Goal: Book appointment/travel/reservation

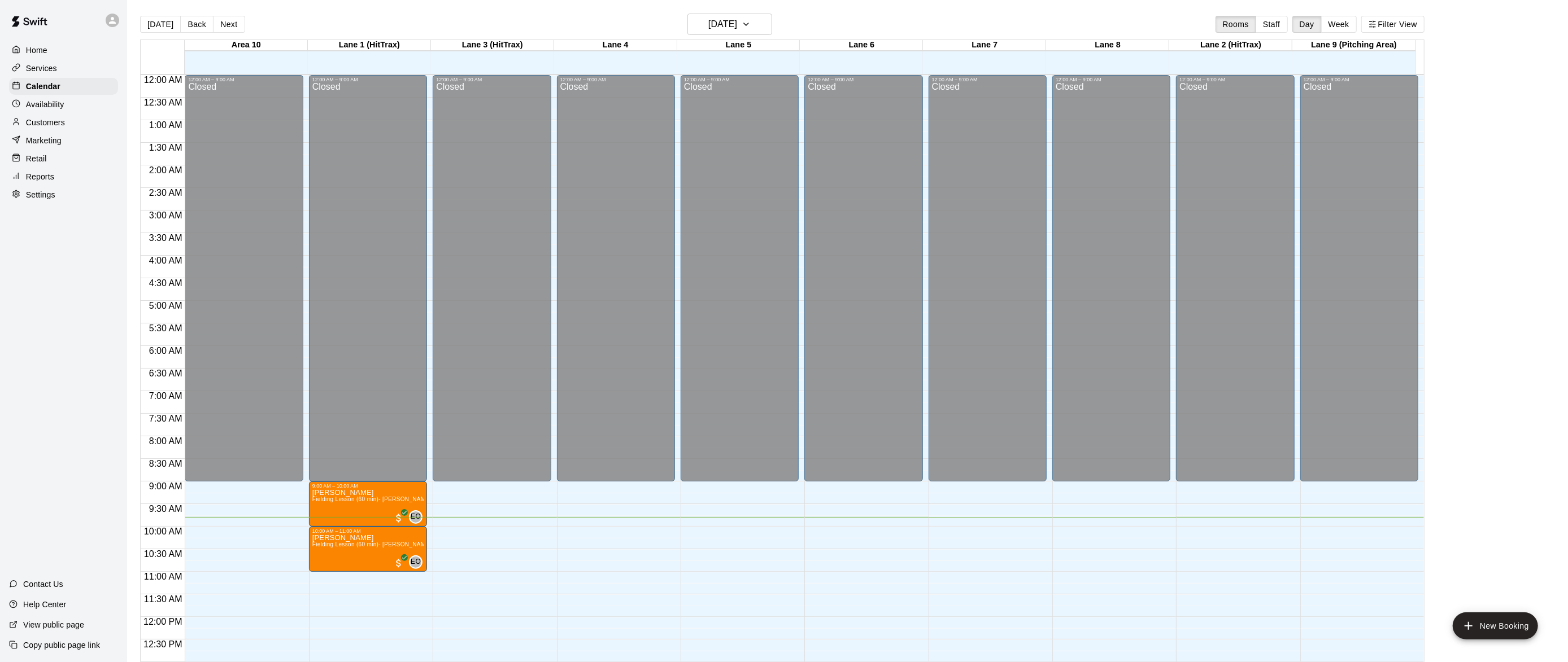
scroll to position [383, 0]
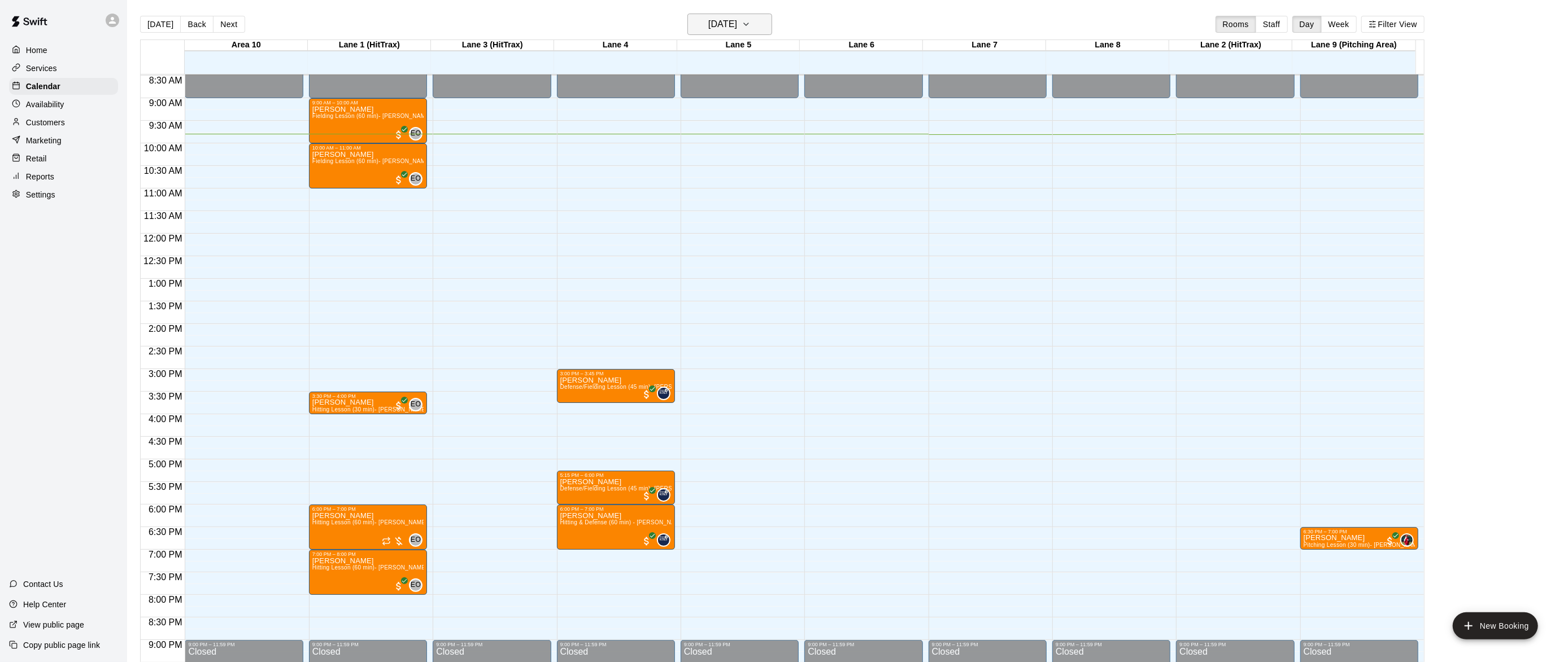
click at [751, 27] on icon "button" at bounding box center [746, 24] width 9 height 13
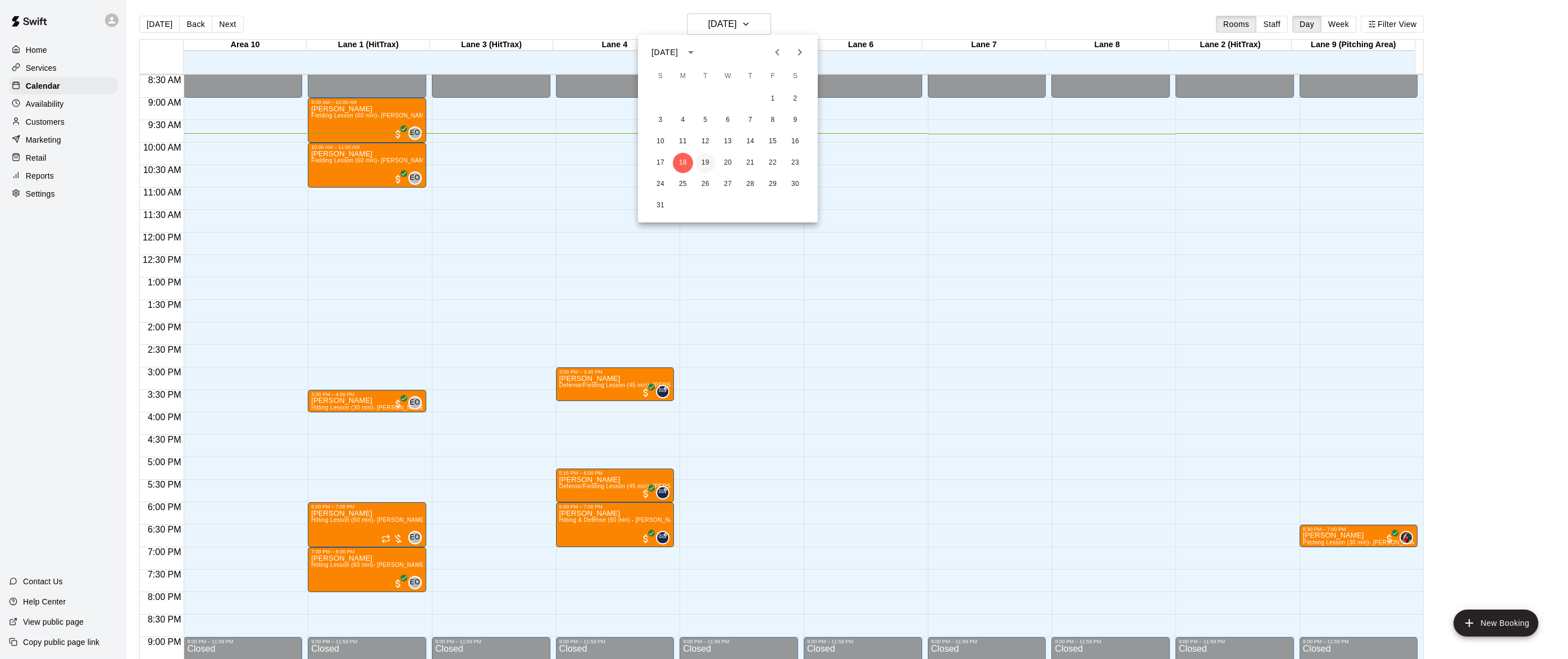
click at [705, 159] on button "19" at bounding box center [705, 163] width 20 height 20
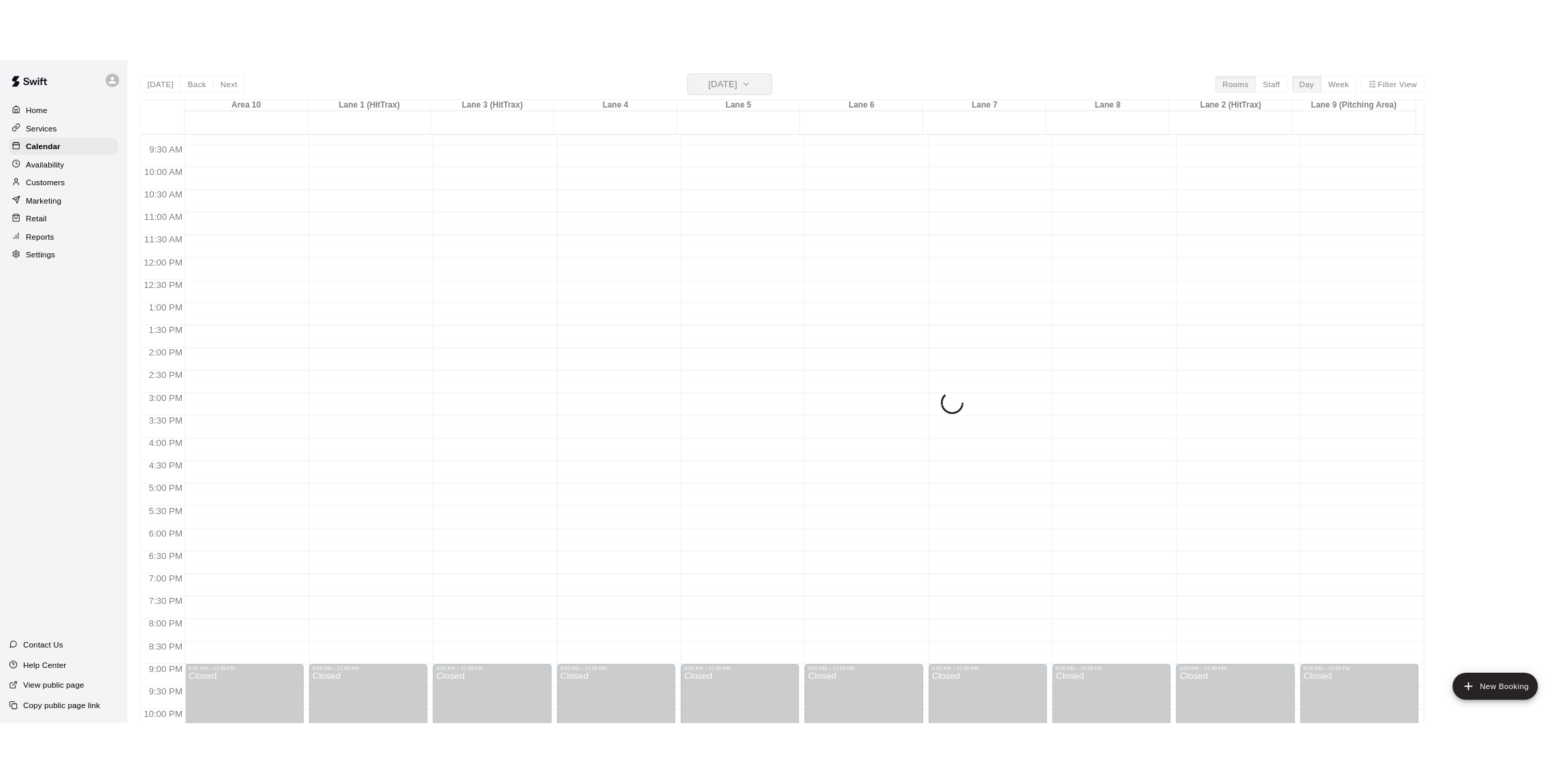
scroll to position [531, 0]
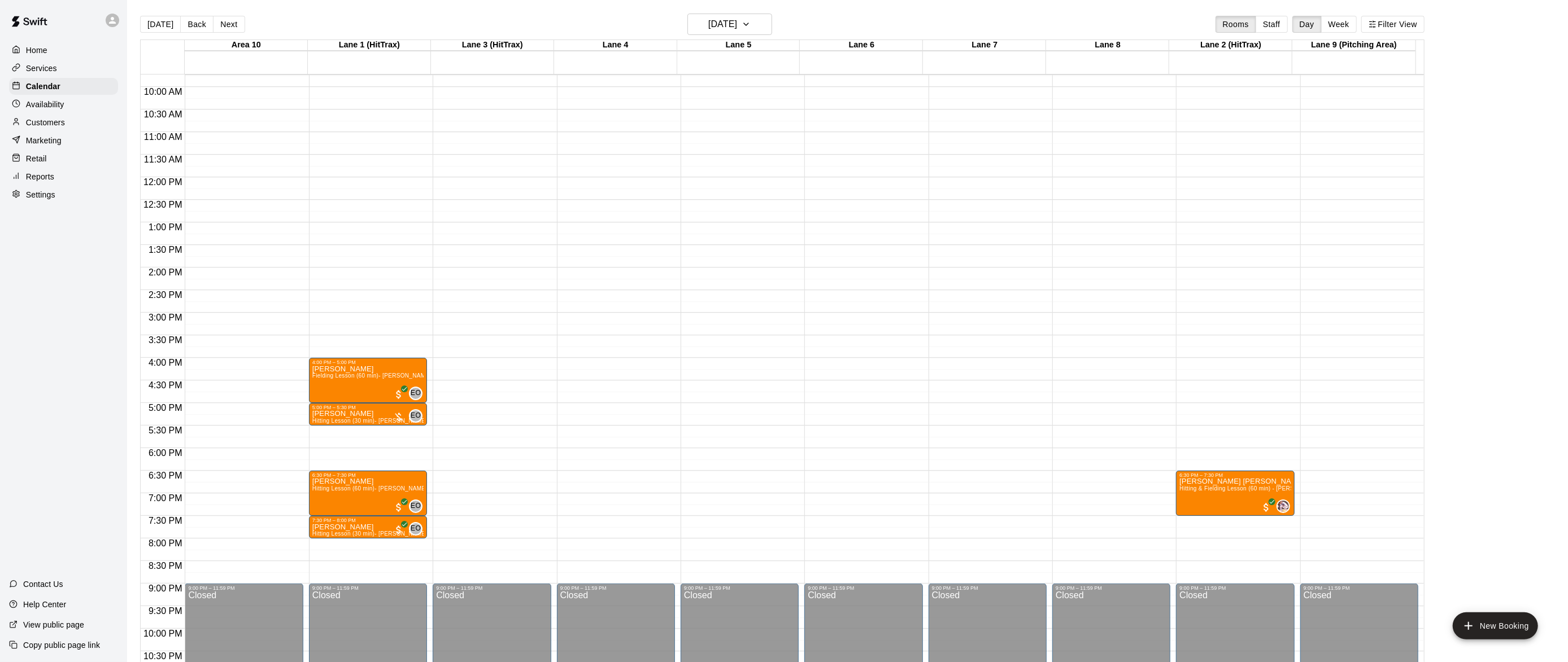
click at [830, 12] on main "[DATE] Back [DATE][DATE] Rooms Staff Day Week Filter View Area 10 [GEOGRAPHIC_D…" at bounding box center [848, 340] width 1441 height 680
click at [751, 22] on icon "button" at bounding box center [746, 24] width 9 height 13
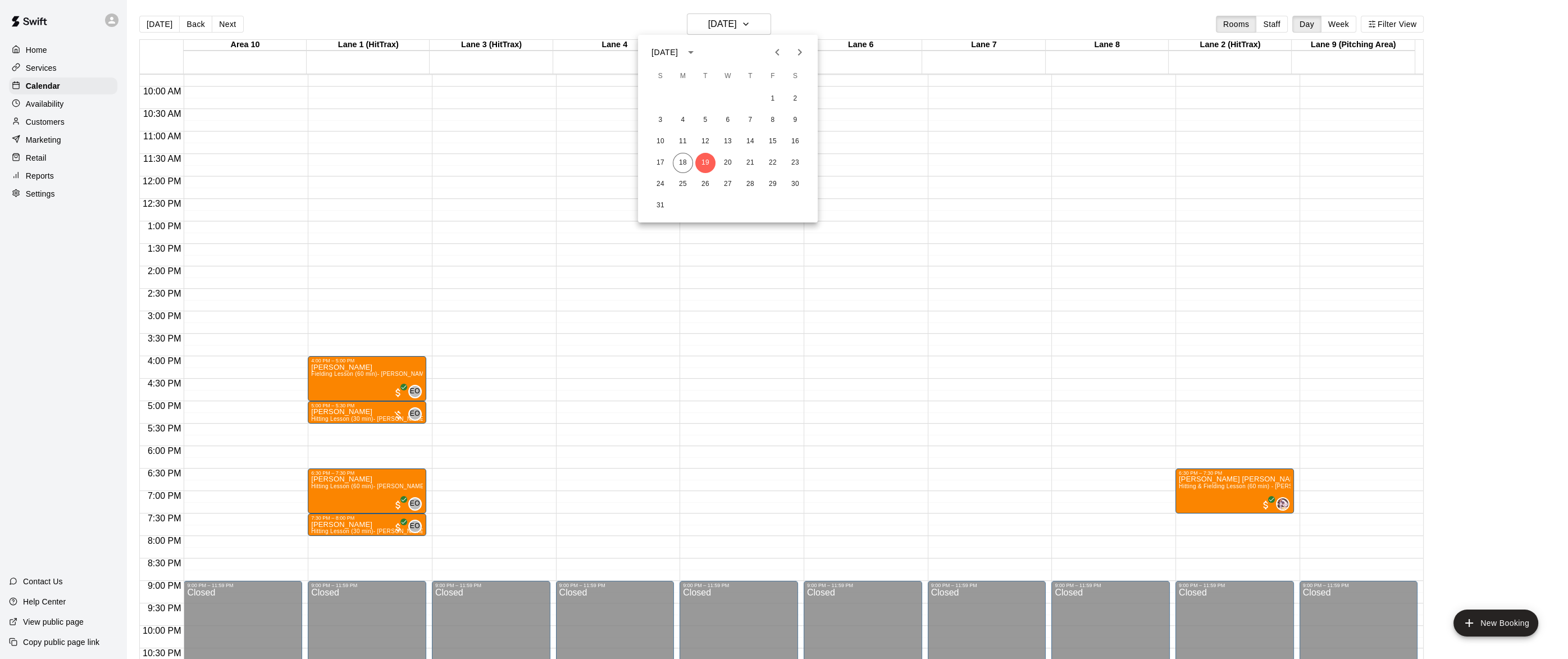
click at [814, 27] on div at bounding box center [784, 330] width 1568 height 659
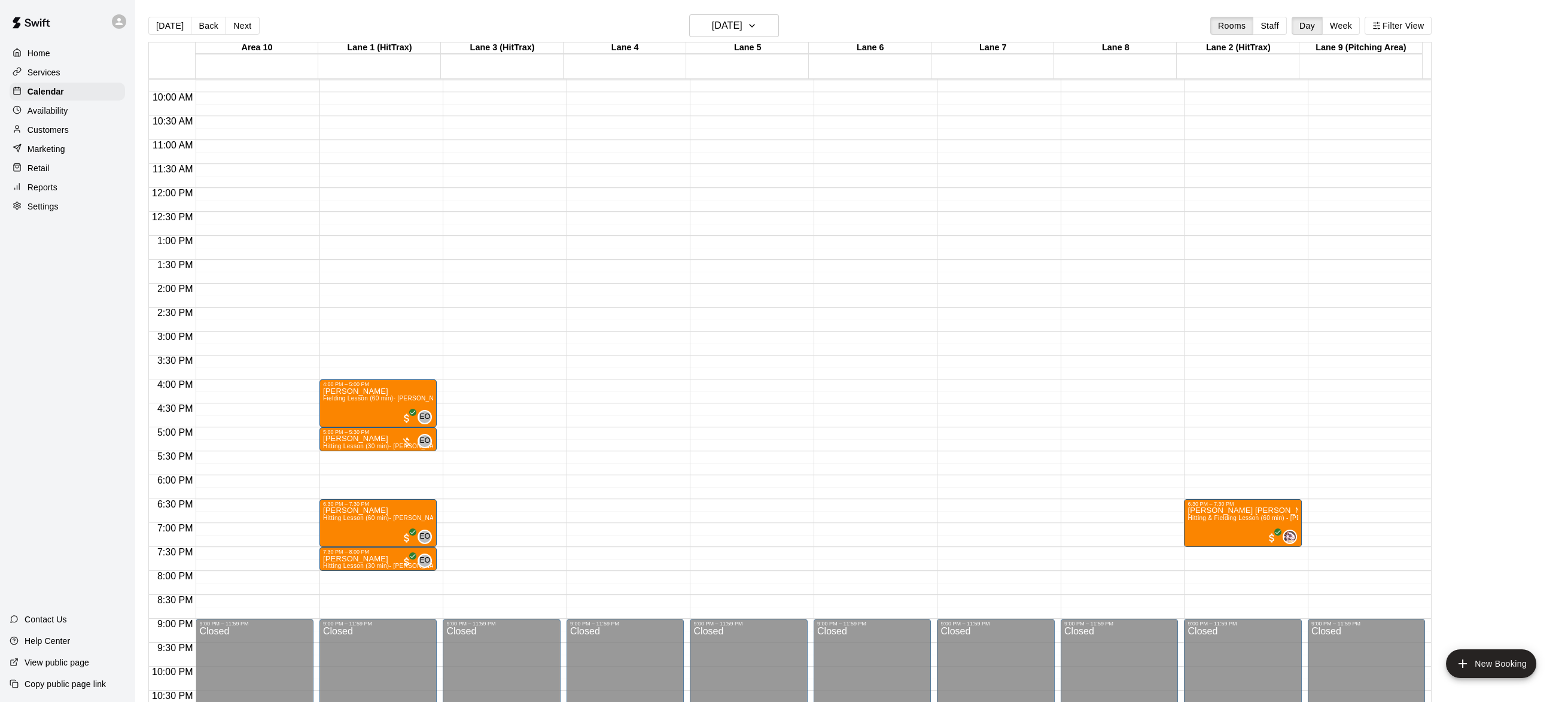
click at [951, 22] on div "[DATE] Back [DATE][DATE] Rooms Staff Day Week Filter View" at bounding box center [790, 28] width 1283 height 27
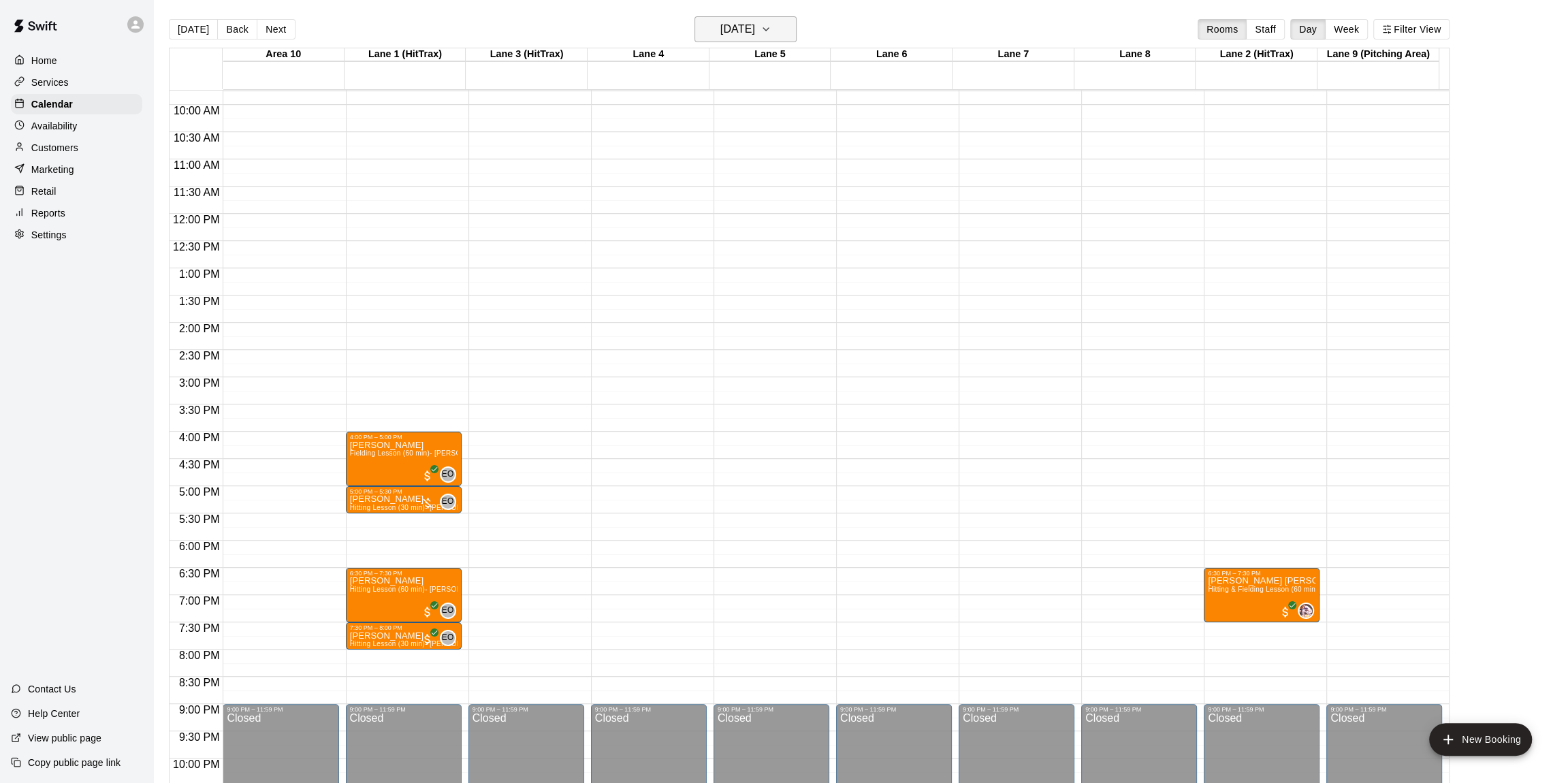
click at [771, 33] on icon "button" at bounding box center [766, 30] width 11 height 16
click at [700, 192] on button "18" at bounding box center [694, 197] width 24 height 24
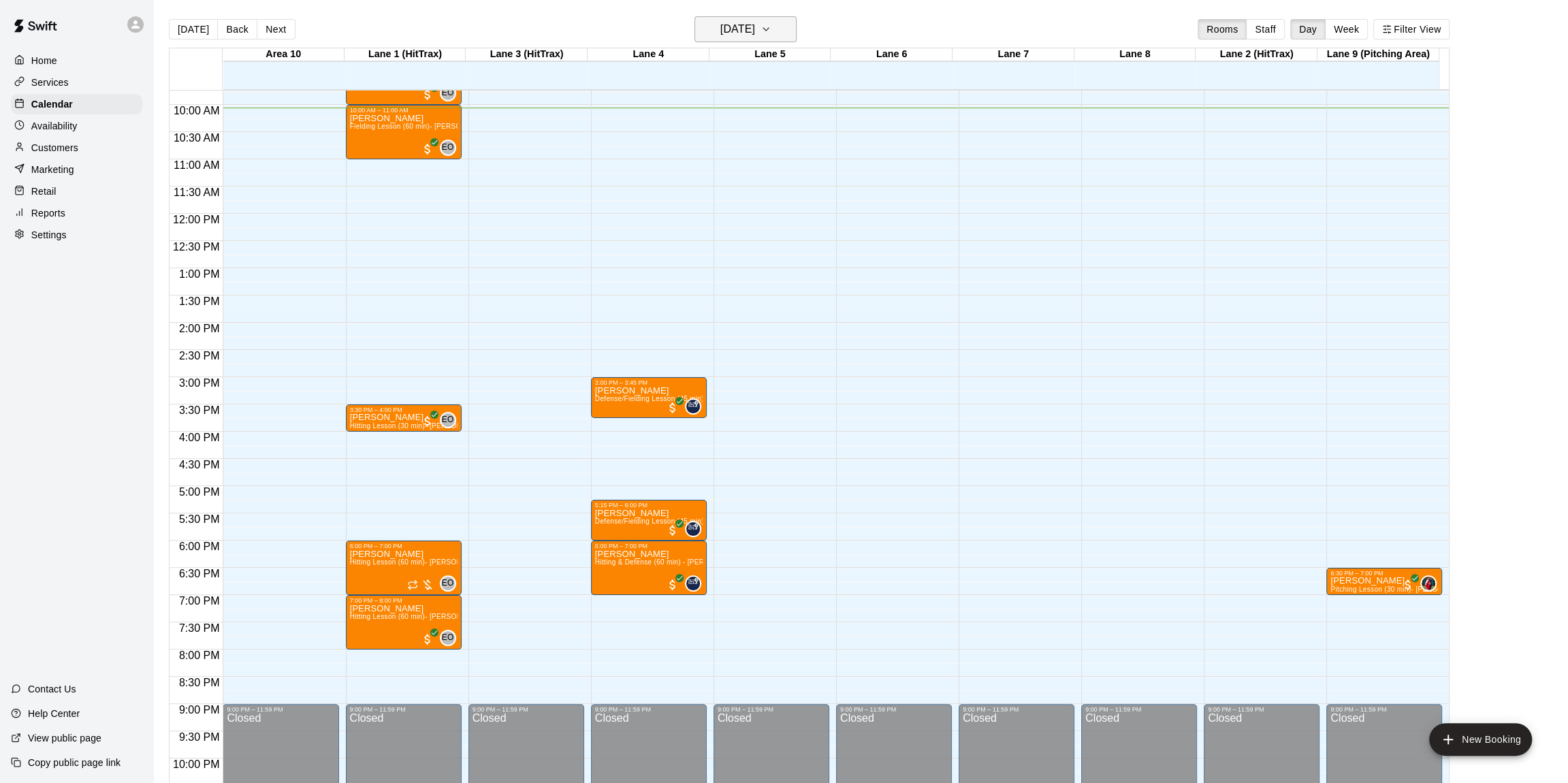
click at [771, 24] on icon "button" at bounding box center [766, 30] width 11 height 16
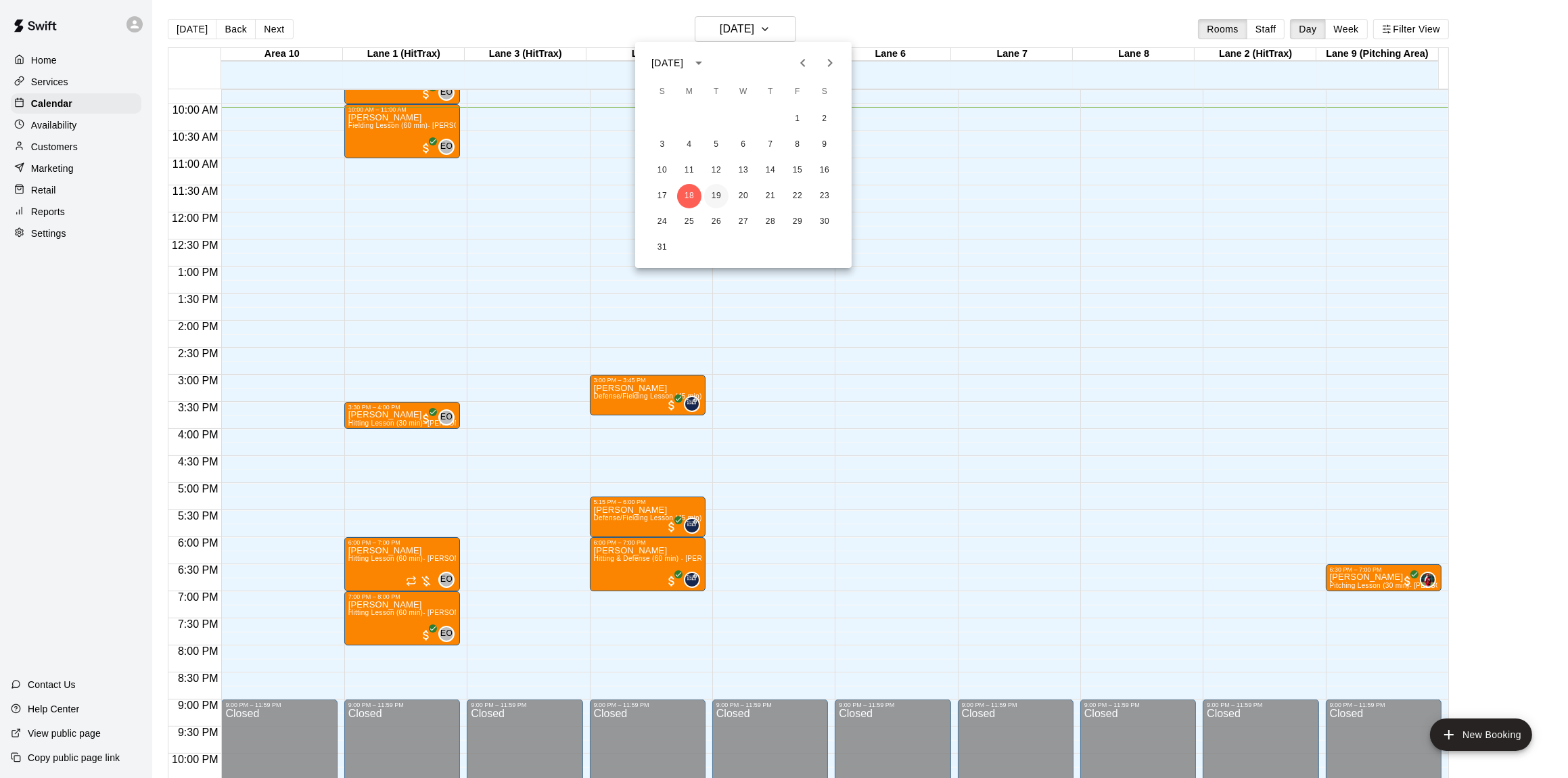
click at [718, 194] on button "19" at bounding box center [715, 196] width 24 height 24
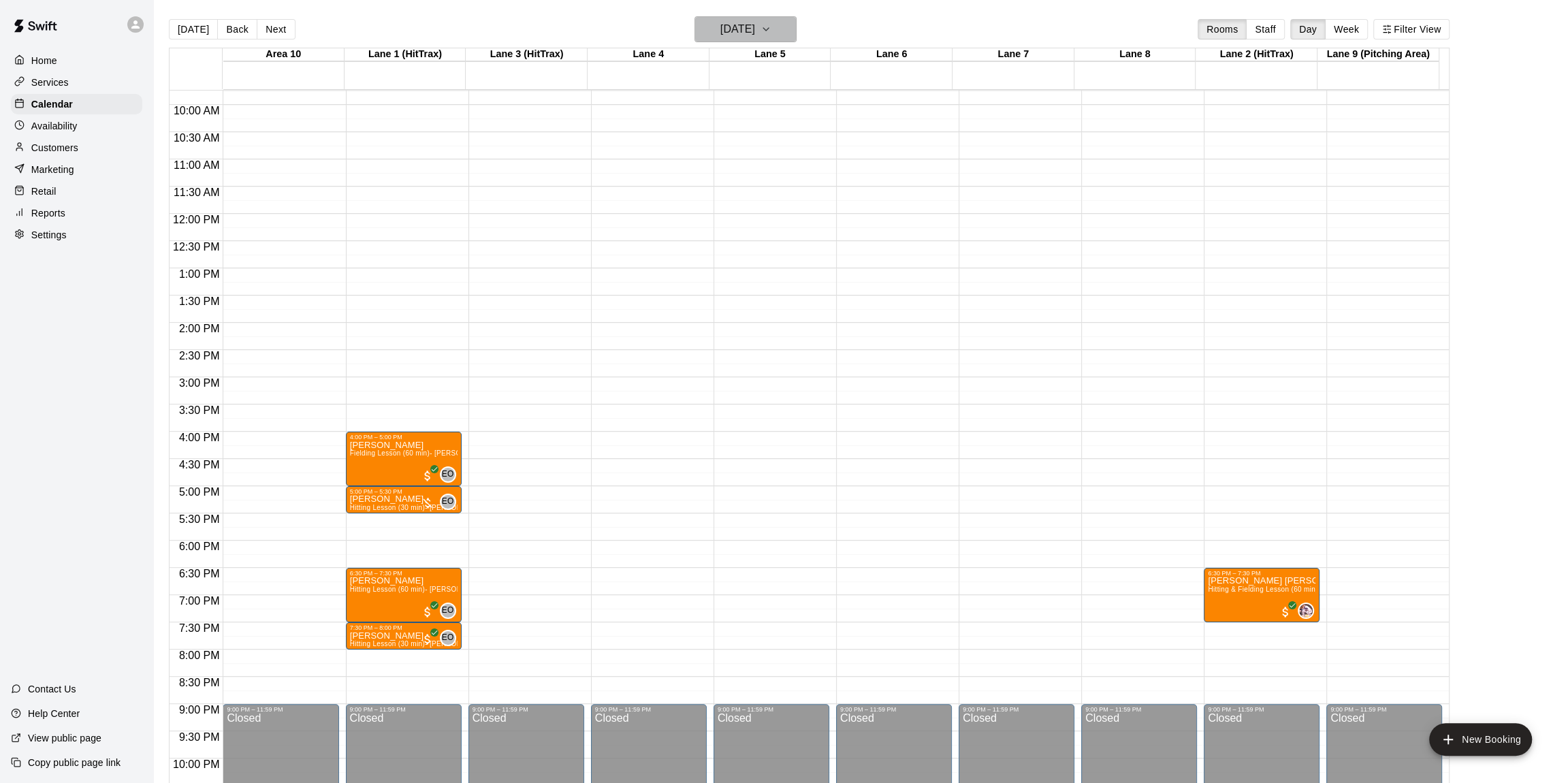
click at [771, 26] on icon "button" at bounding box center [766, 30] width 11 height 16
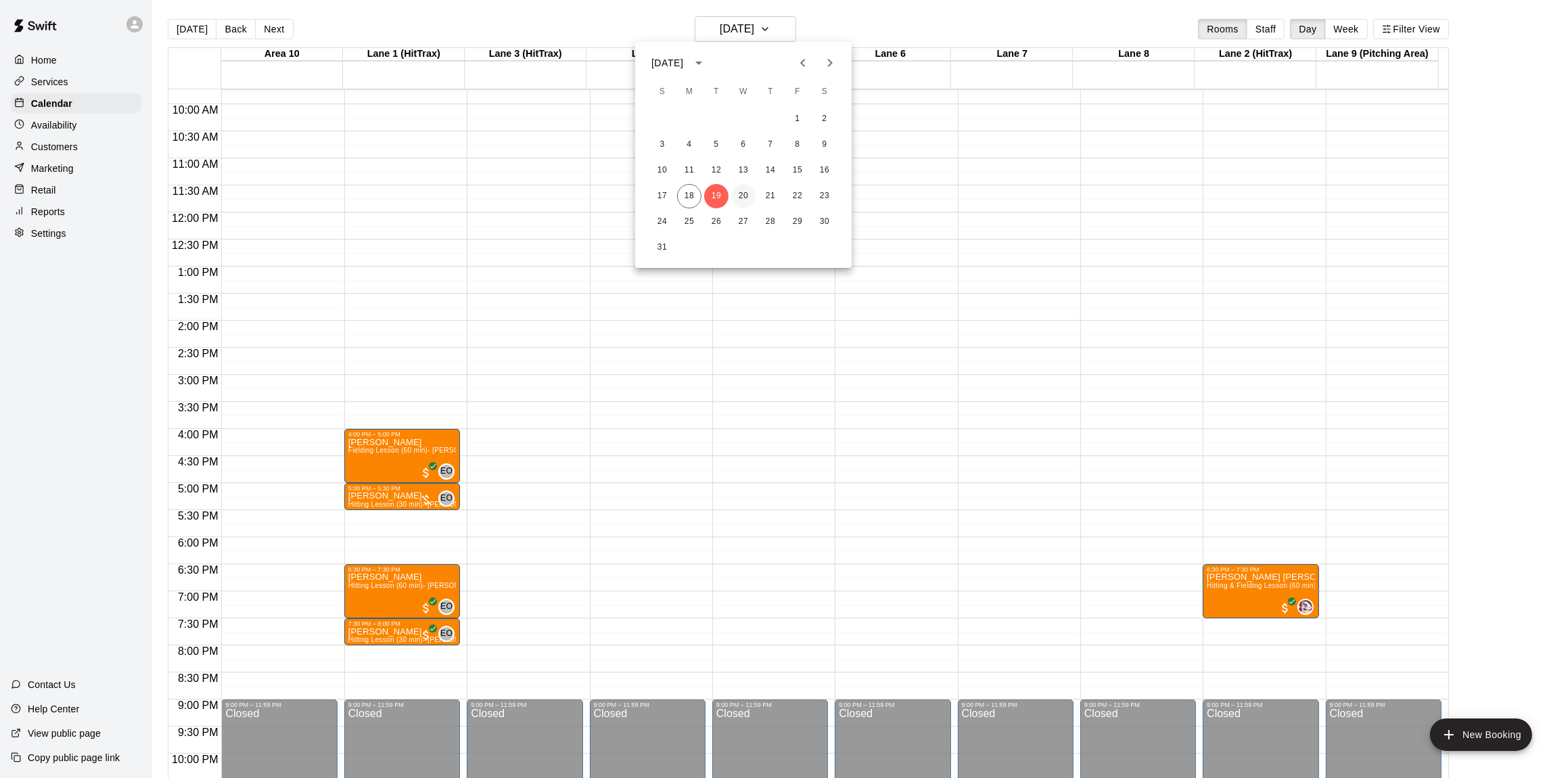
click at [740, 194] on button "20" at bounding box center [743, 196] width 24 height 24
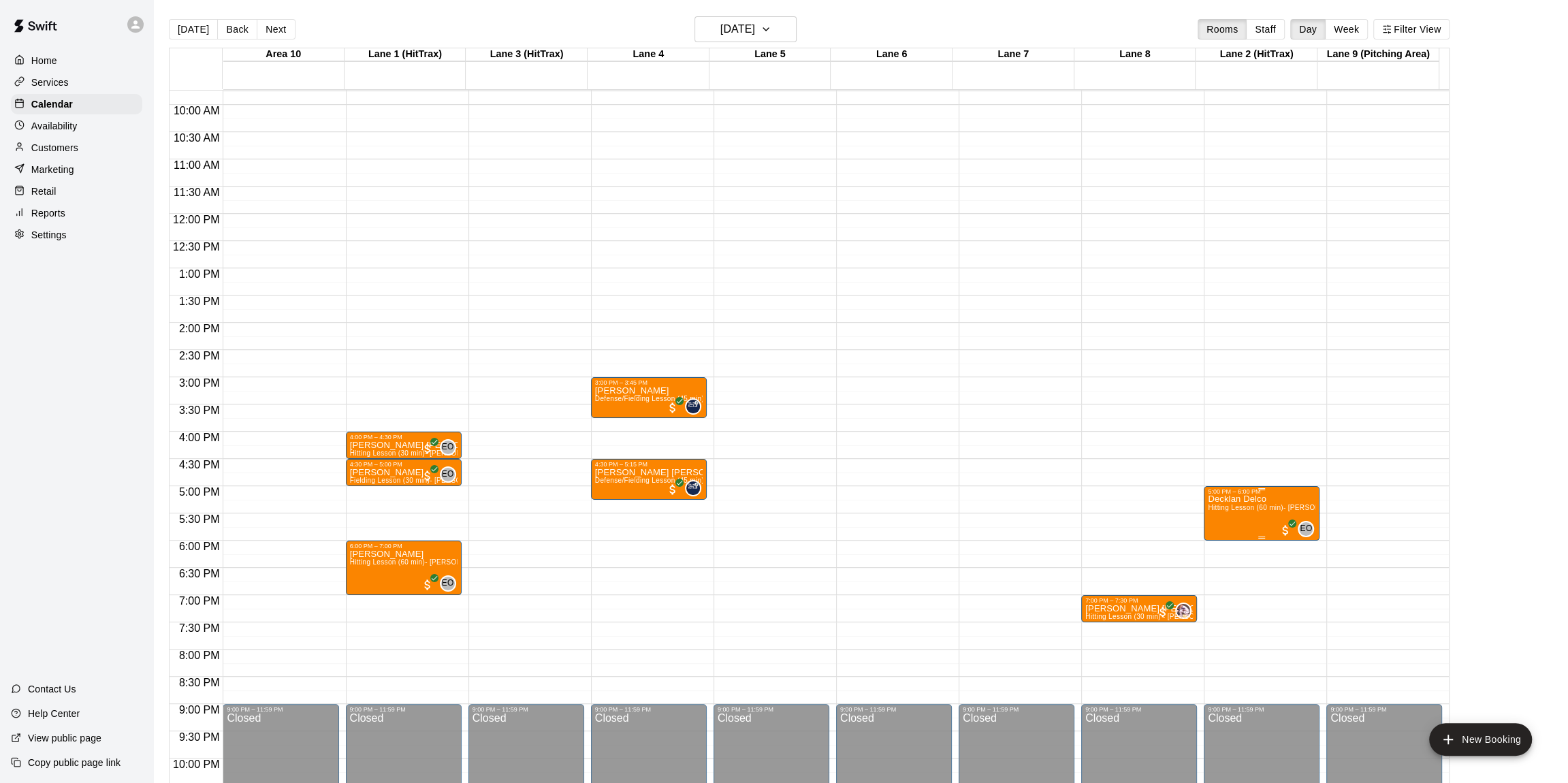
click at [1223, 539] on img "edit" at bounding box center [1220, 542] width 15 height 15
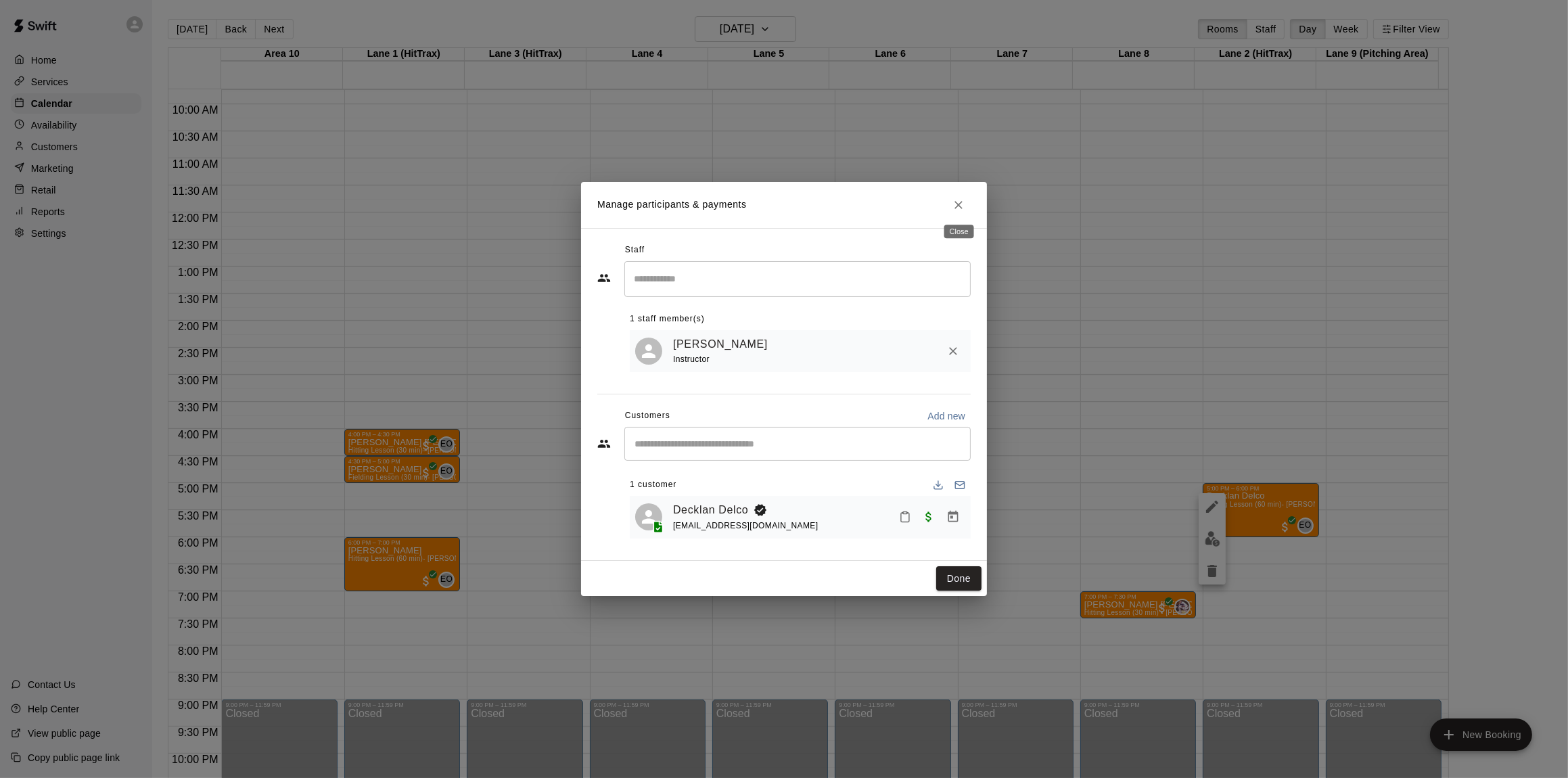
click at [957, 205] on icon "Close" at bounding box center [958, 205] width 13 height 13
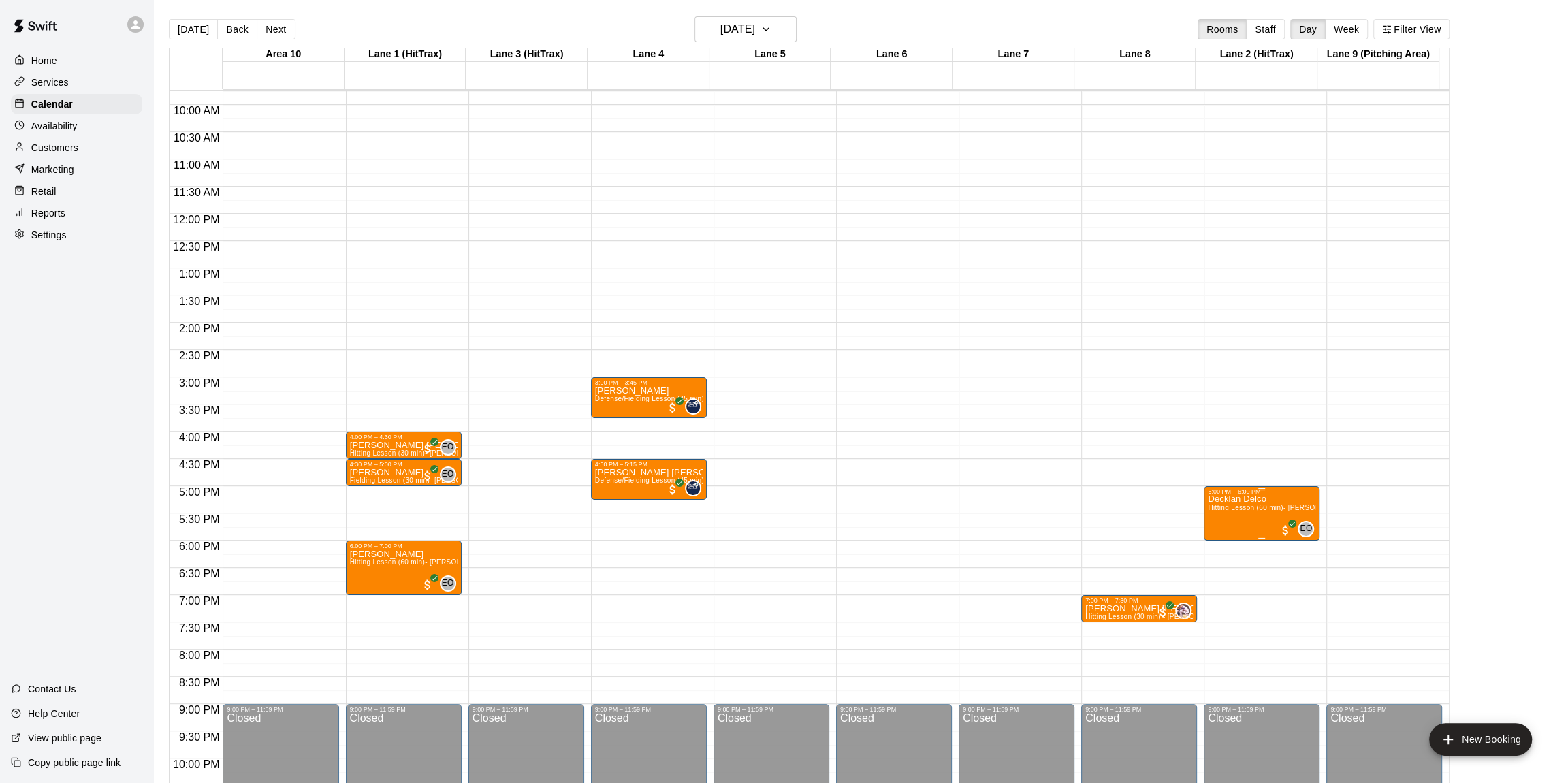
click at [1219, 510] on icon "edit" at bounding box center [1220, 510] width 13 height 13
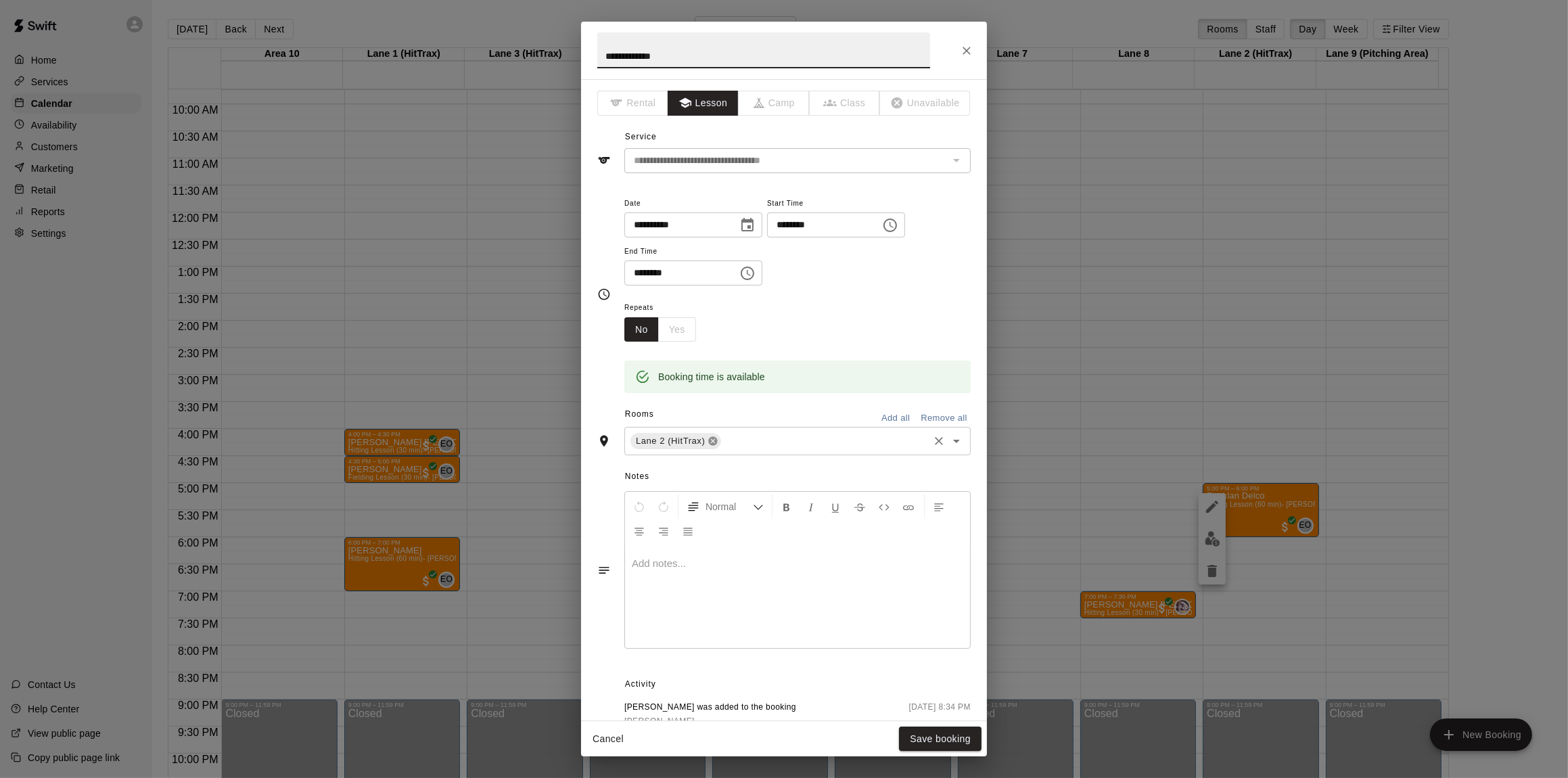
click at [715, 440] on icon at bounding box center [713, 441] width 9 height 9
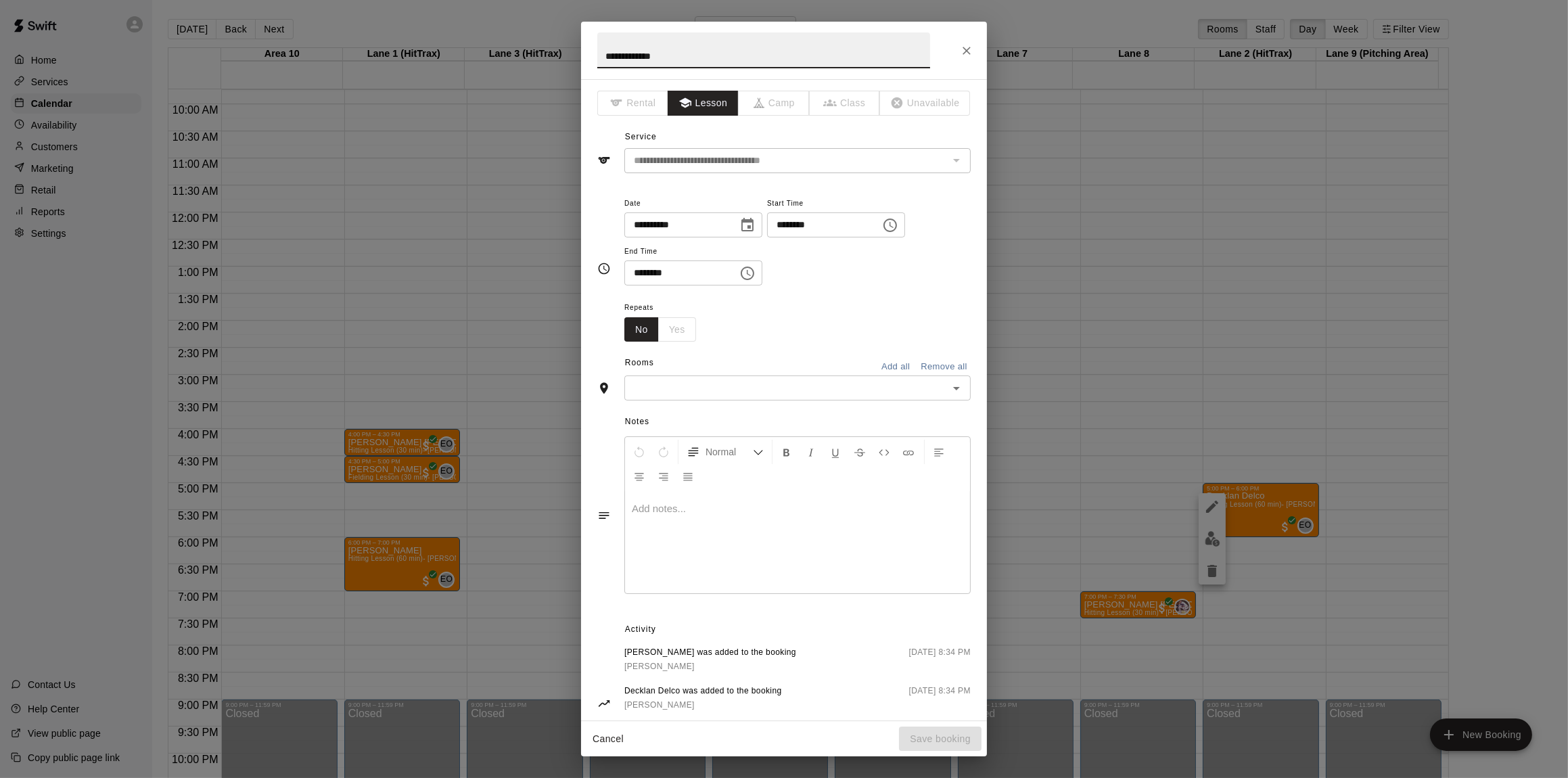
click at [949, 385] on icon "Open" at bounding box center [957, 389] width 16 height 16
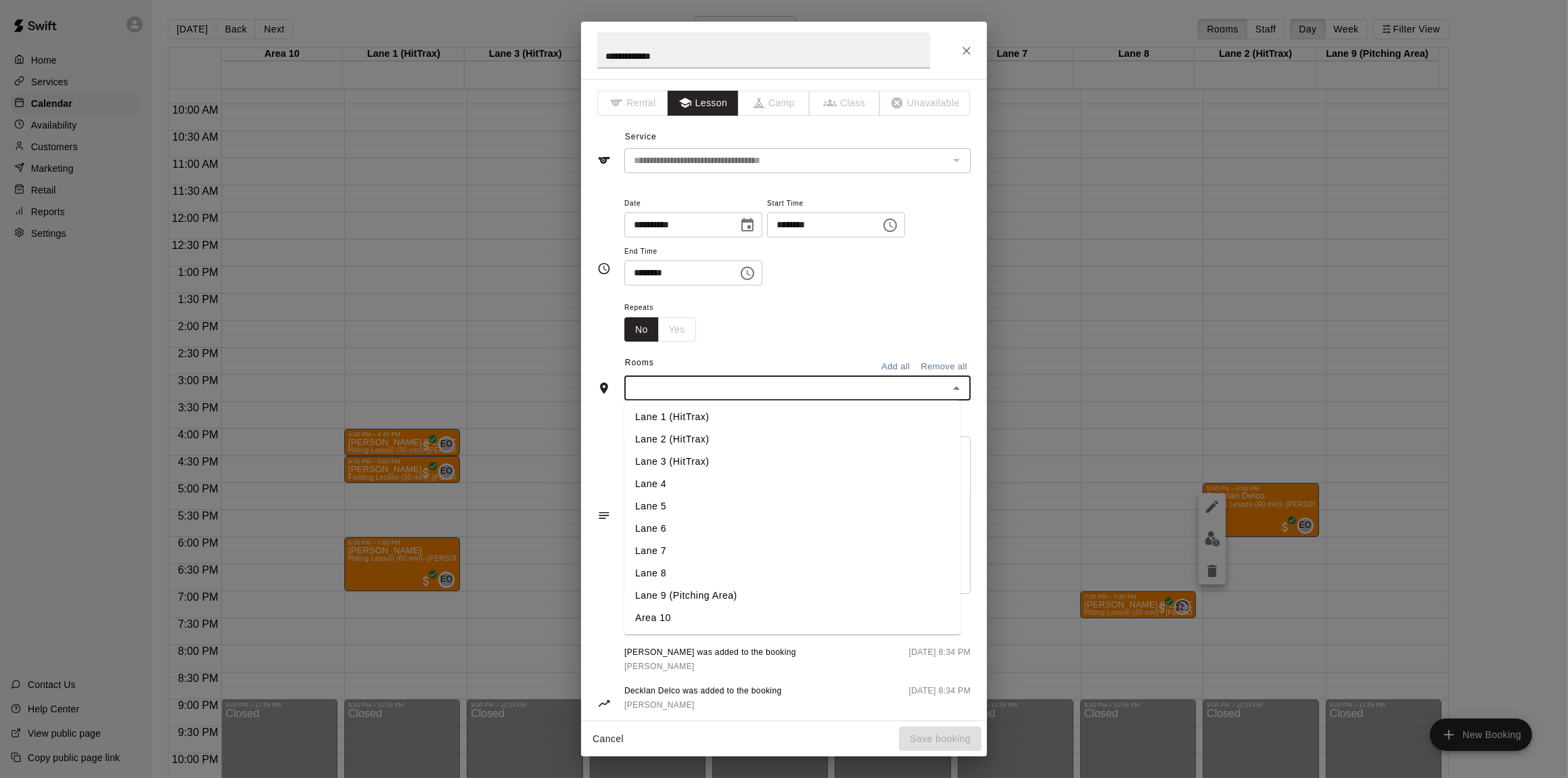
click at [839, 416] on li "Lane 1 (HitTrax)" at bounding box center [792, 417] width 336 height 22
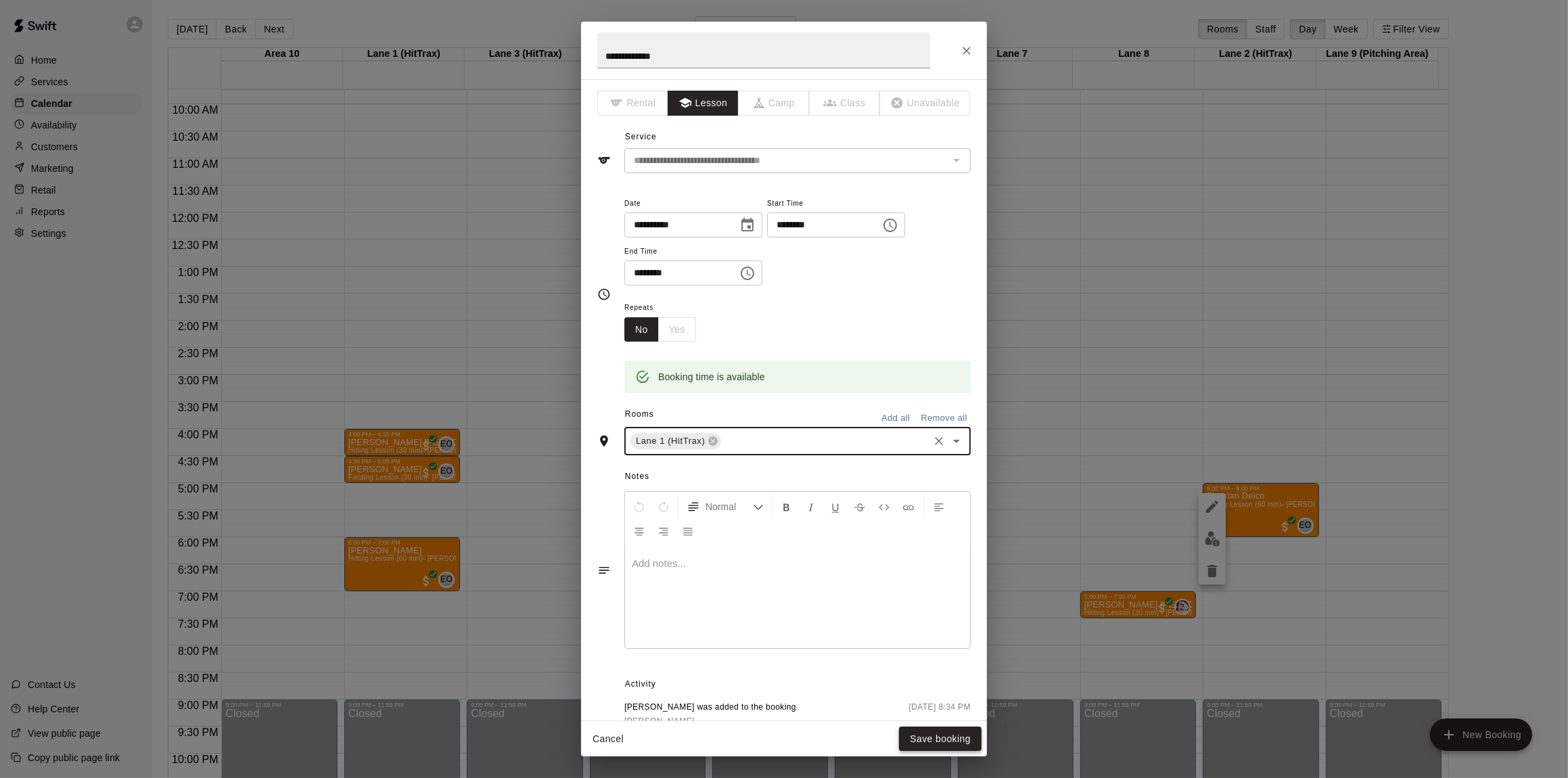
click at [933, 743] on button "Save booking" at bounding box center [940, 739] width 83 height 25
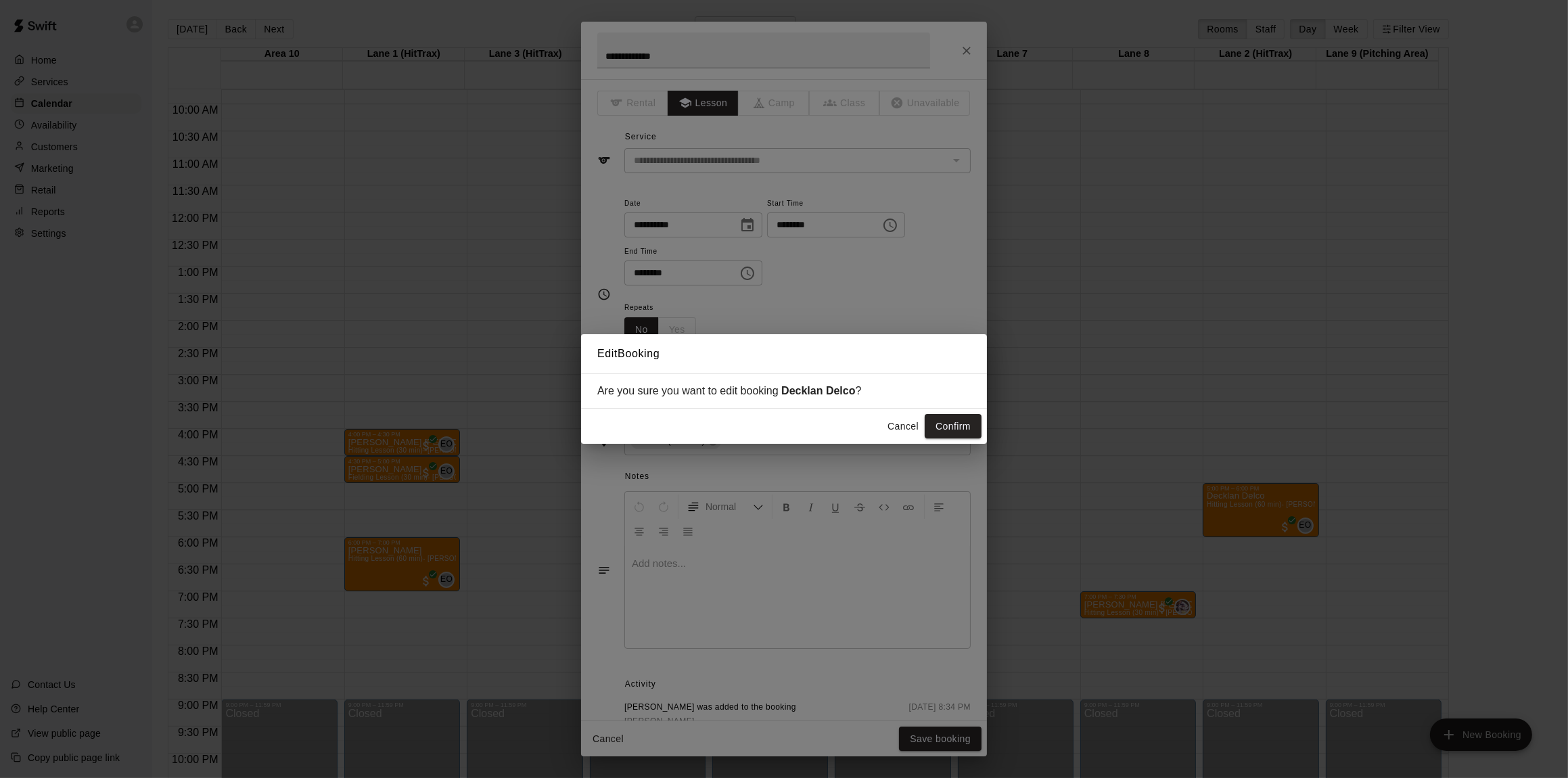
click at [975, 427] on button "Confirm" at bounding box center [953, 427] width 57 height 25
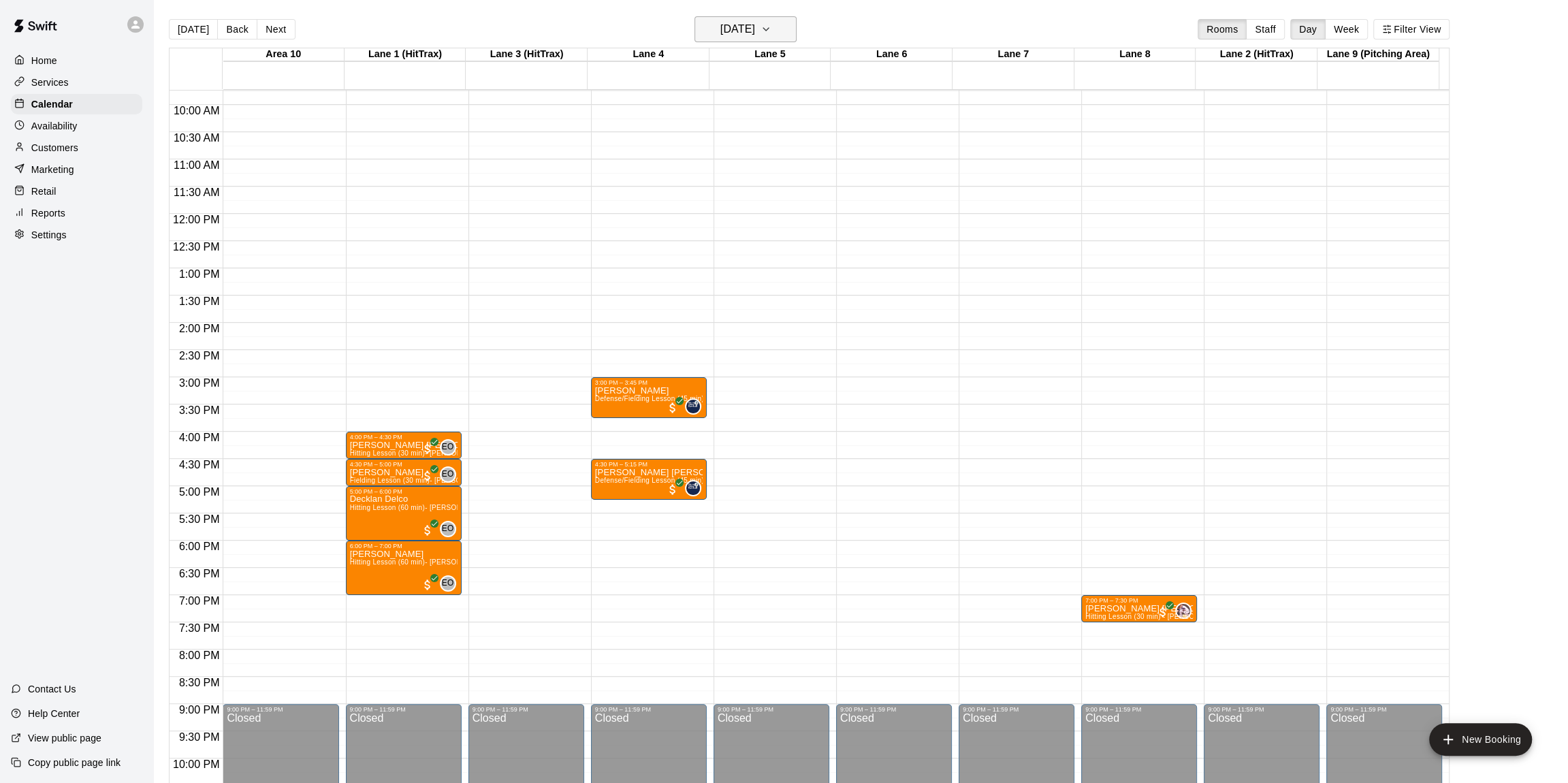
click at [771, 30] on icon "button" at bounding box center [766, 30] width 11 height 16
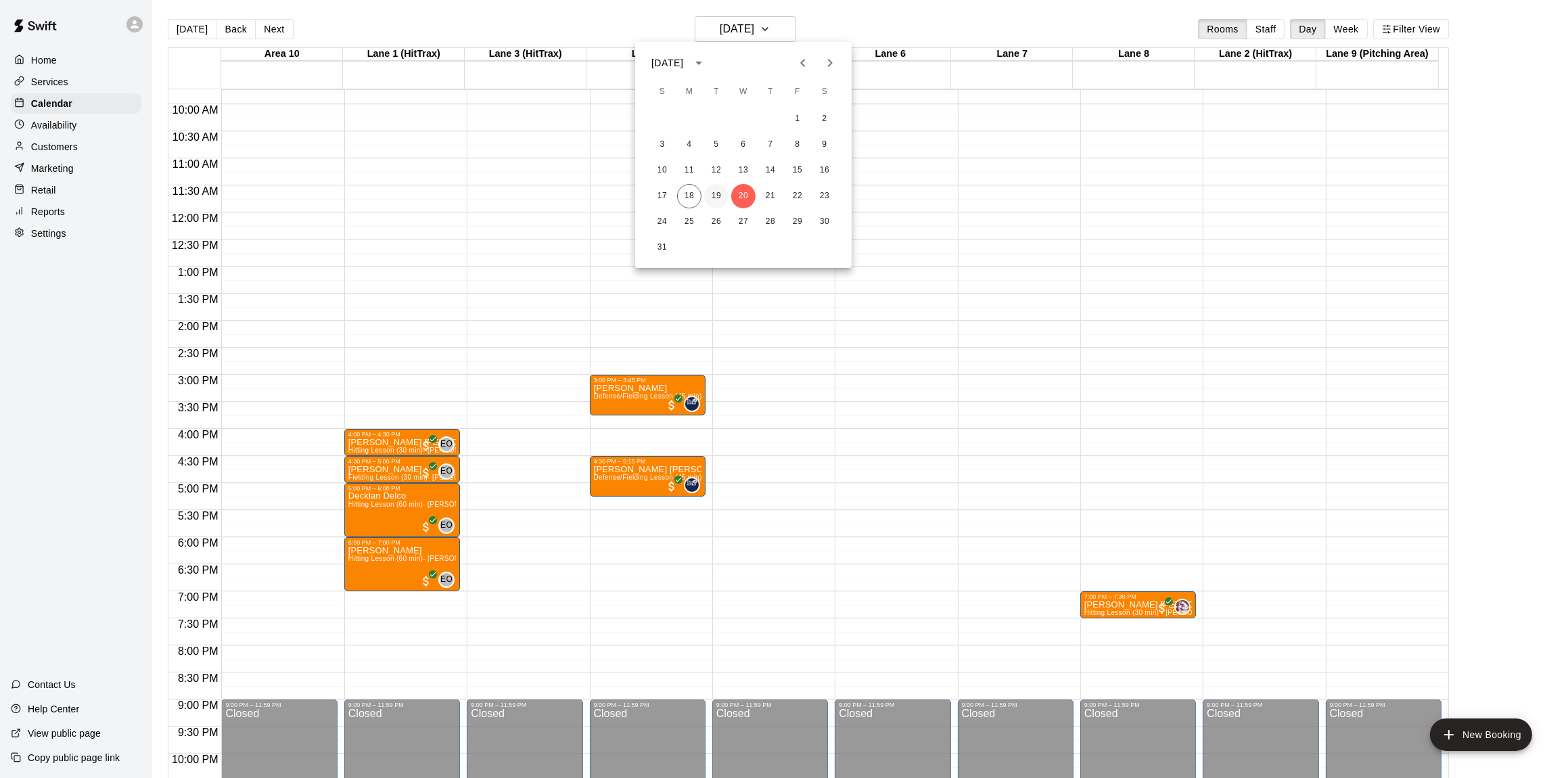
click at [721, 200] on button "19" at bounding box center [715, 196] width 24 height 24
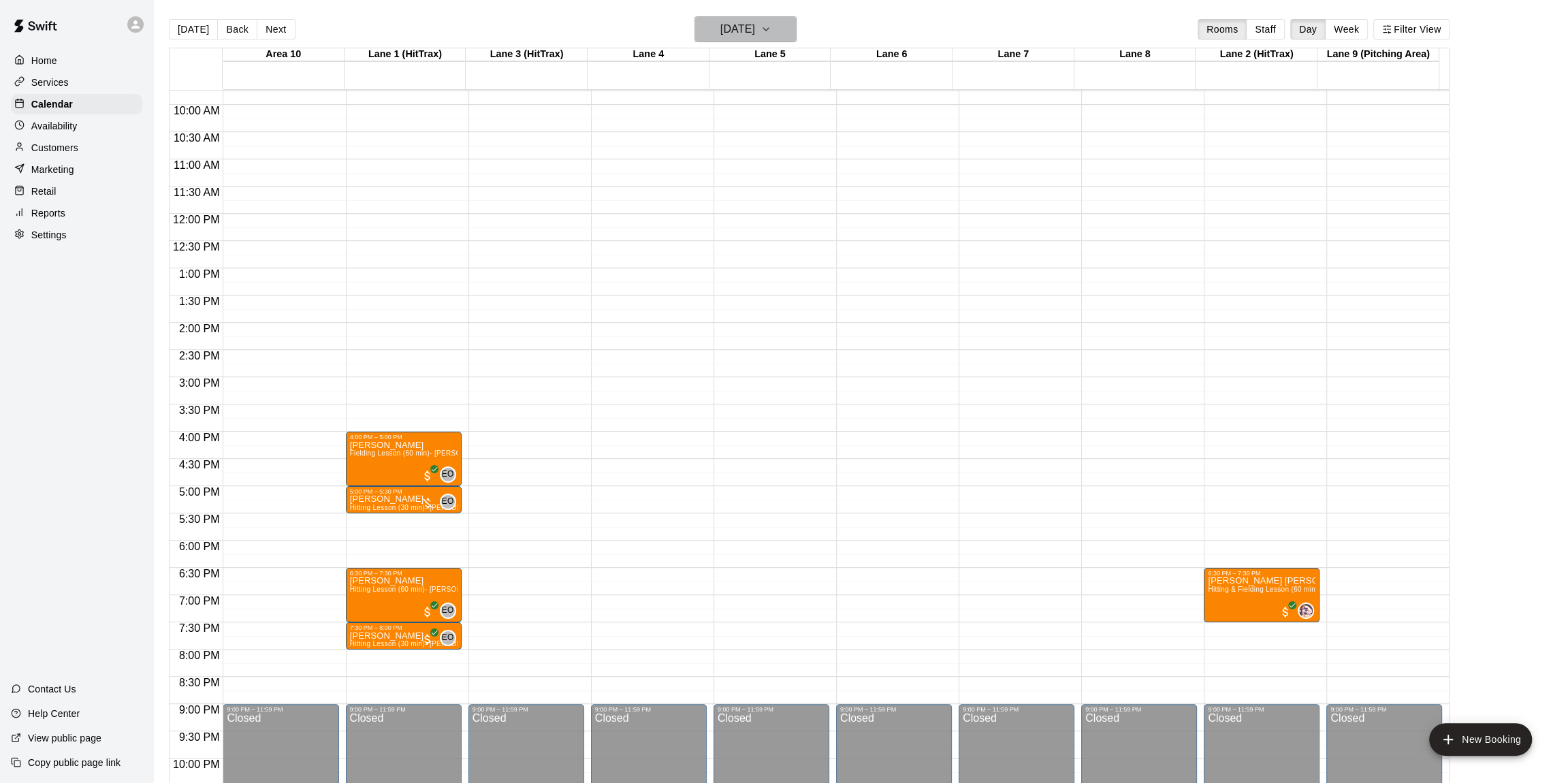
click at [771, 22] on icon "button" at bounding box center [766, 30] width 11 height 16
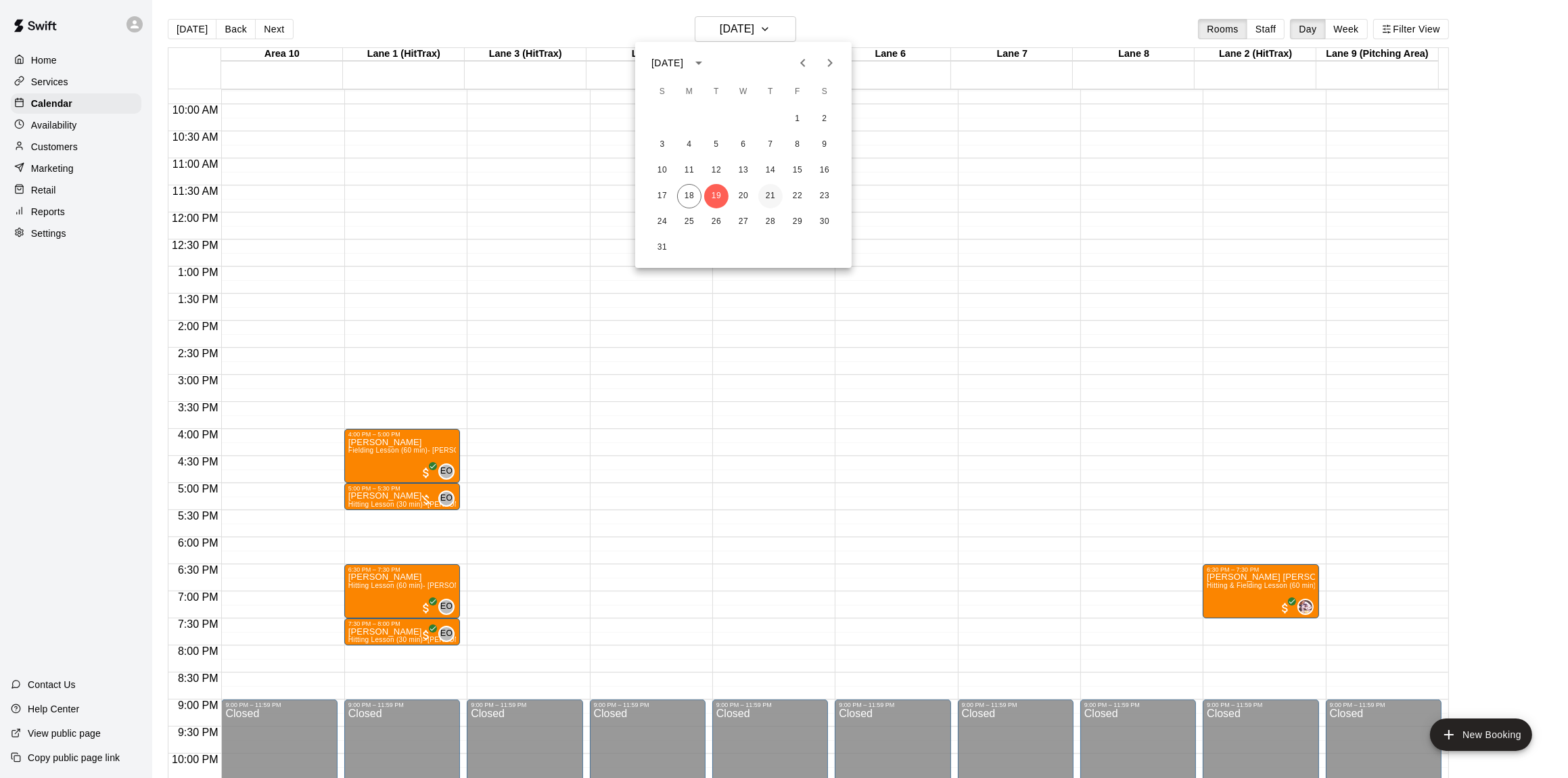
click at [781, 192] on button "21" at bounding box center [770, 196] width 24 height 24
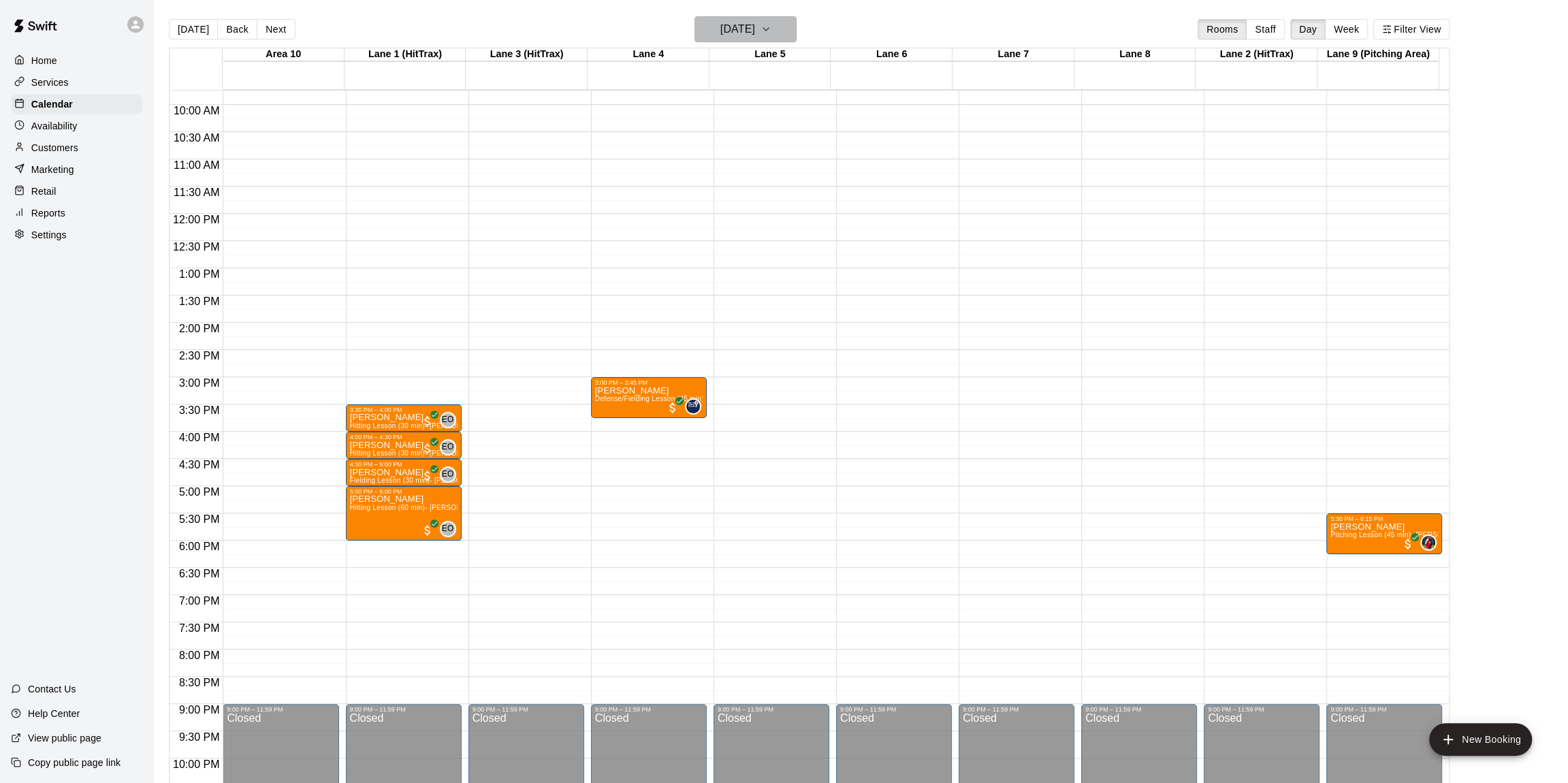
click at [771, 27] on icon "button" at bounding box center [766, 30] width 11 height 16
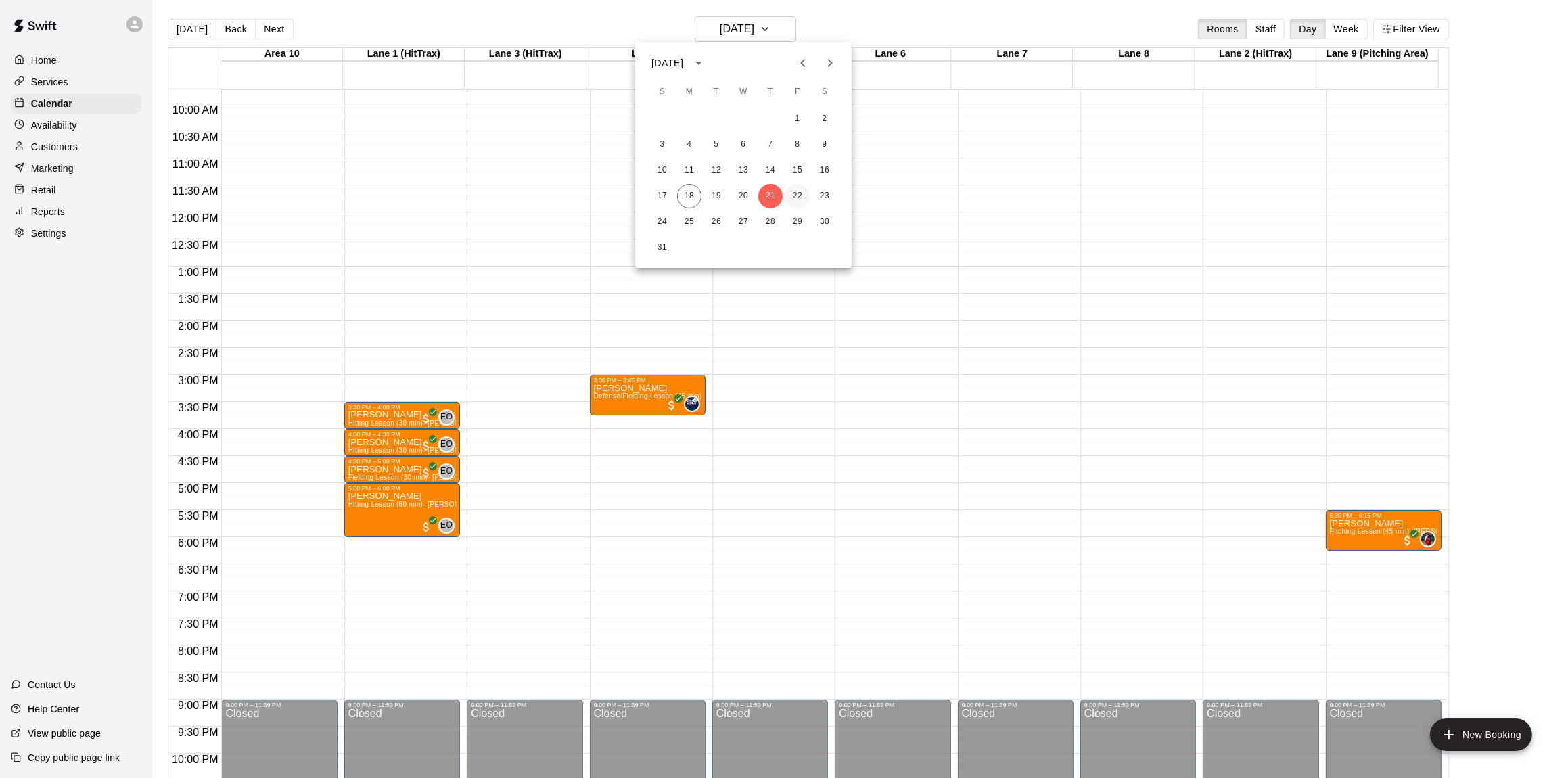
click at [790, 193] on button "22" at bounding box center [797, 196] width 24 height 24
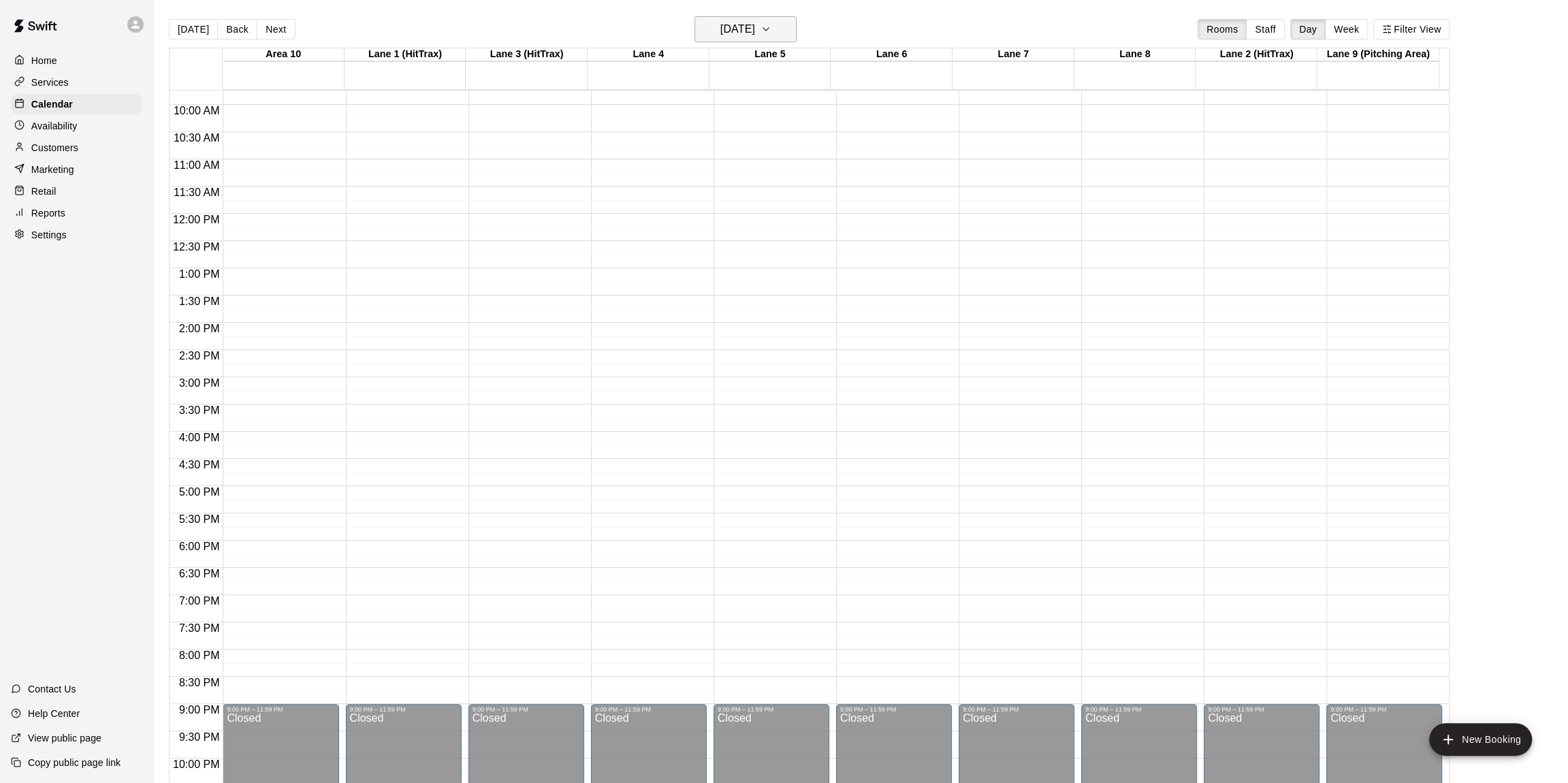
click at [771, 31] on icon "button" at bounding box center [766, 30] width 11 height 16
click at [717, 190] on button "19" at bounding box center [720, 197] width 24 height 24
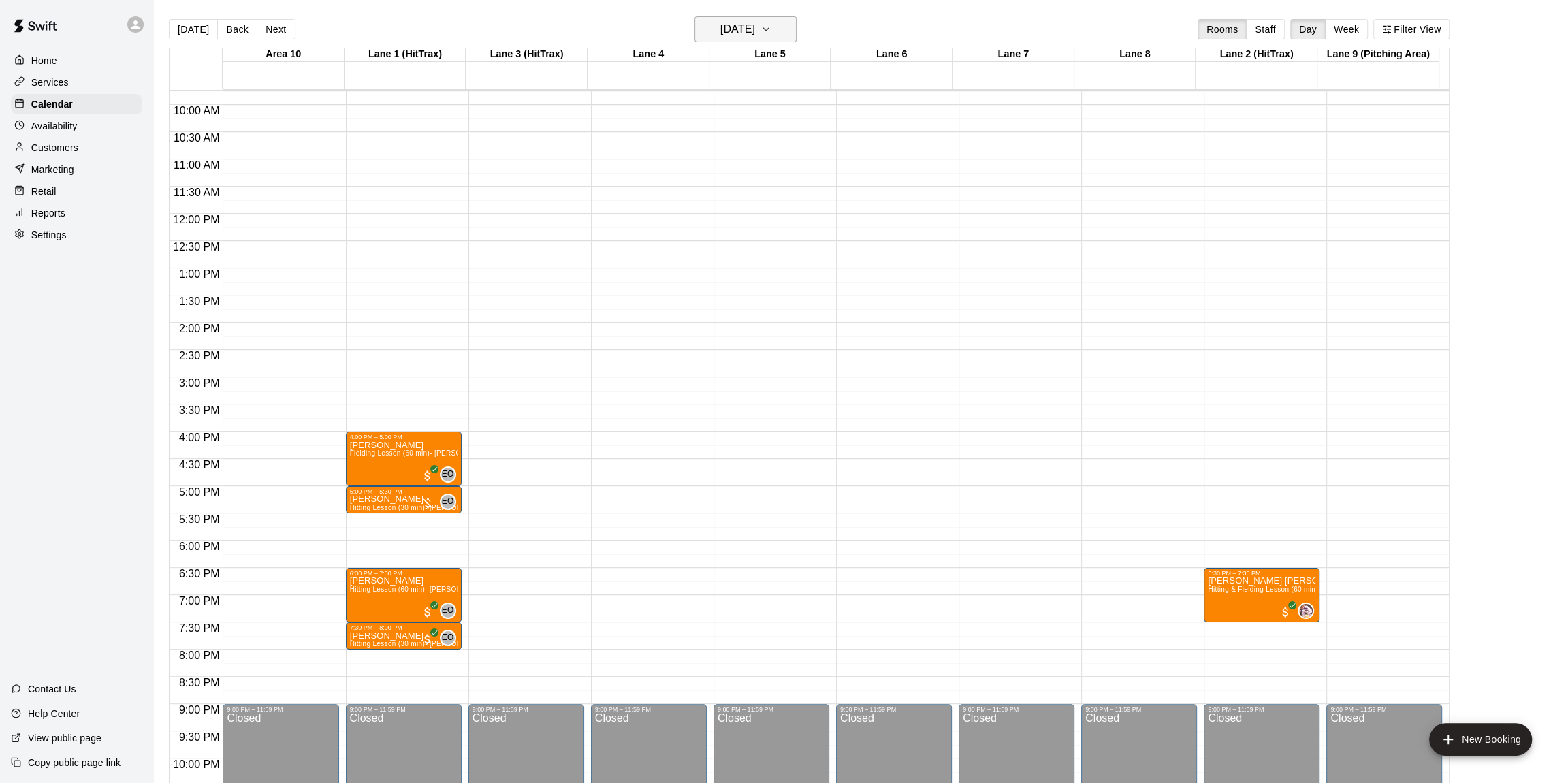
click at [771, 21] on icon "button" at bounding box center [766, 30] width 11 height 16
click at [865, 17] on div at bounding box center [789, 391] width 1578 height 783
click at [784, 27] on button "[DATE]" at bounding box center [745, 29] width 102 height 26
click at [694, 190] on button "18" at bounding box center [694, 197] width 24 height 24
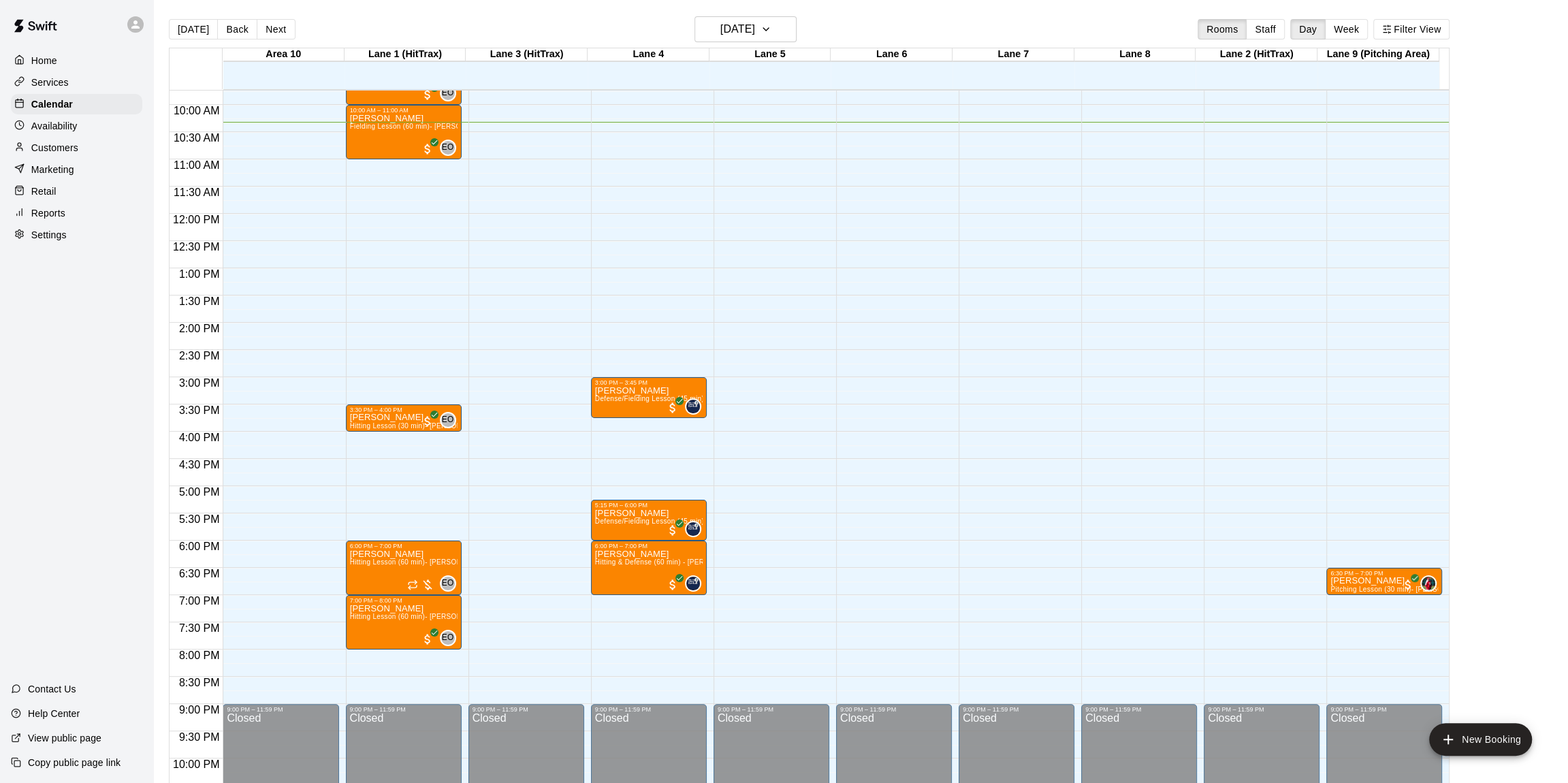
click at [818, 31] on div "[DATE] Back [DATE][DATE] Rooms Staff Day Week Filter View" at bounding box center [809, 32] width 1280 height 31
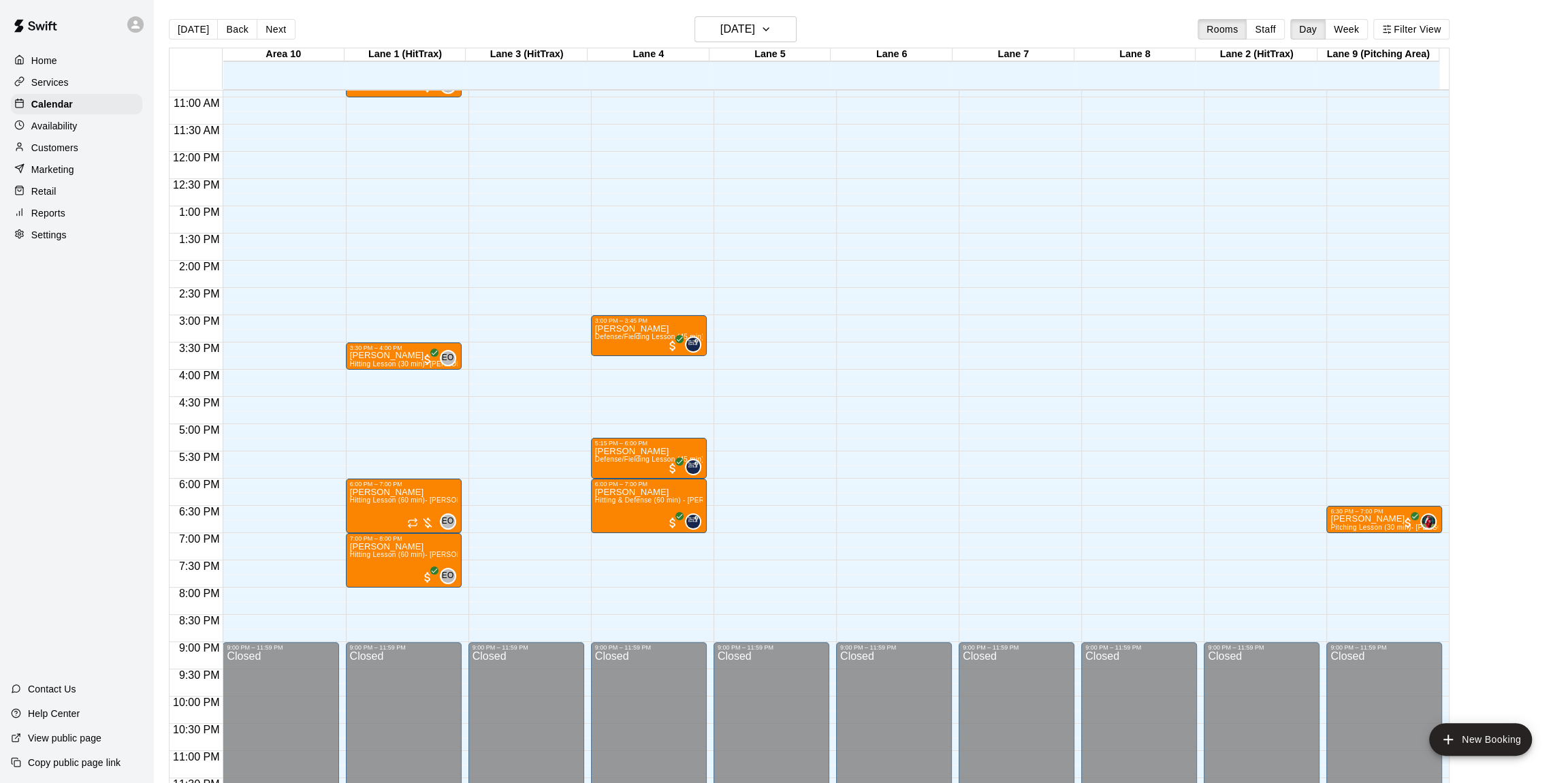
scroll to position [599, 0]
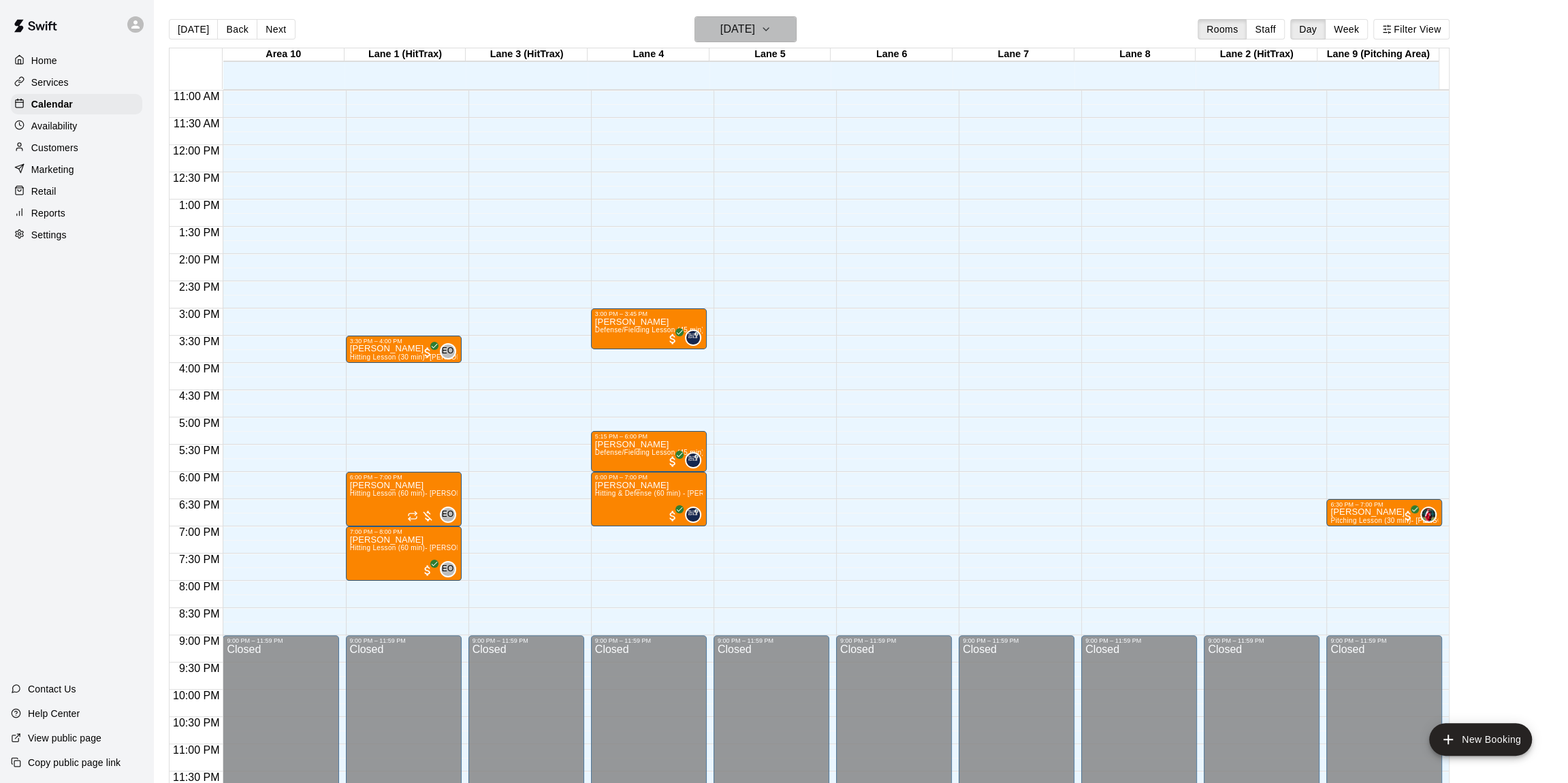
click at [782, 27] on button "[DATE]" at bounding box center [745, 29] width 102 height 26
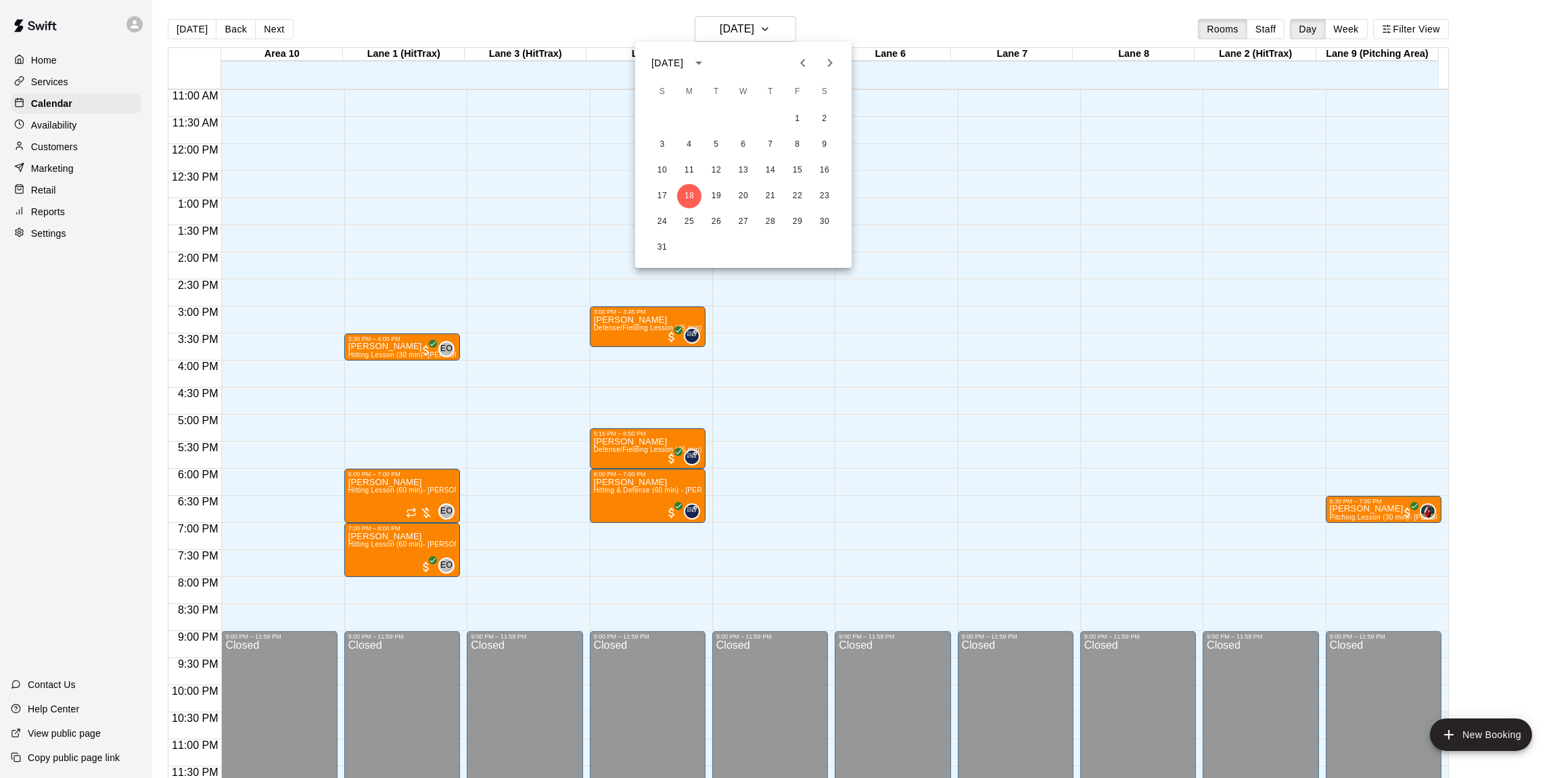
click at [779, 25] on div at bounding box center [784, 389] width 1568 height 778
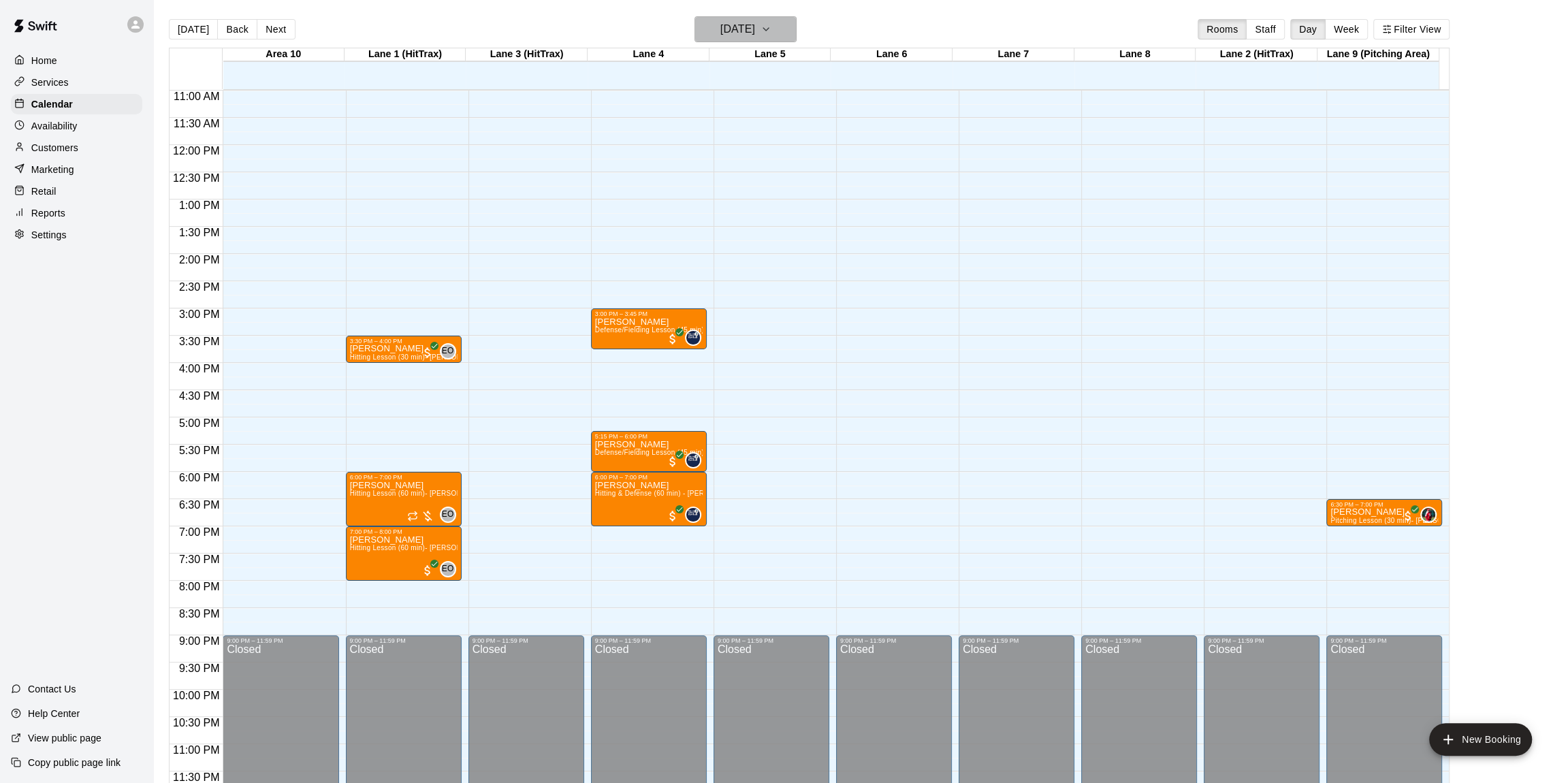
click at [771, 26] on icon "button" at bounding box center [766, 30] width 11 height 16
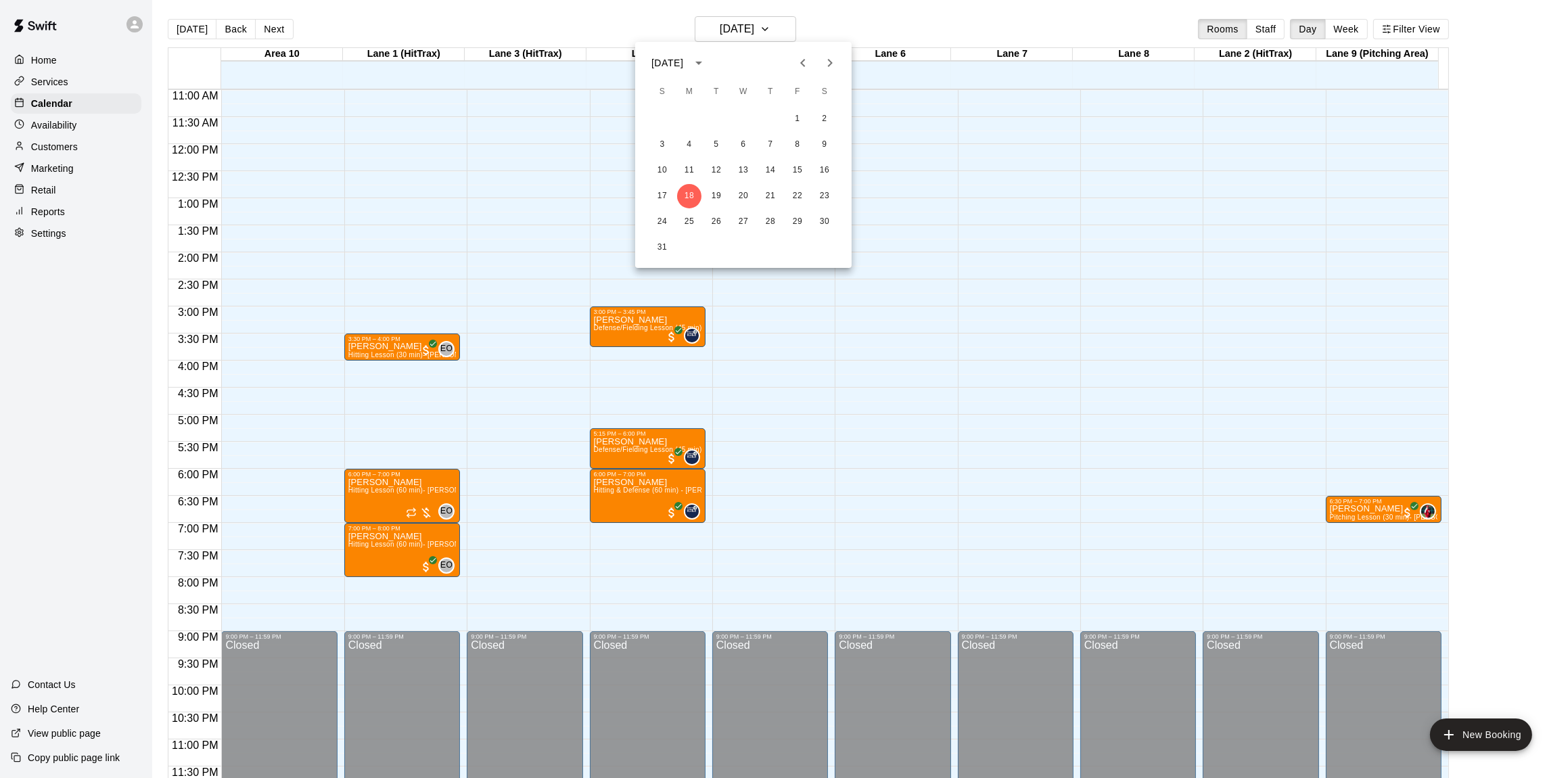
click at [864, 21] on div at bounding box center [784, 389] width 1568 height 778
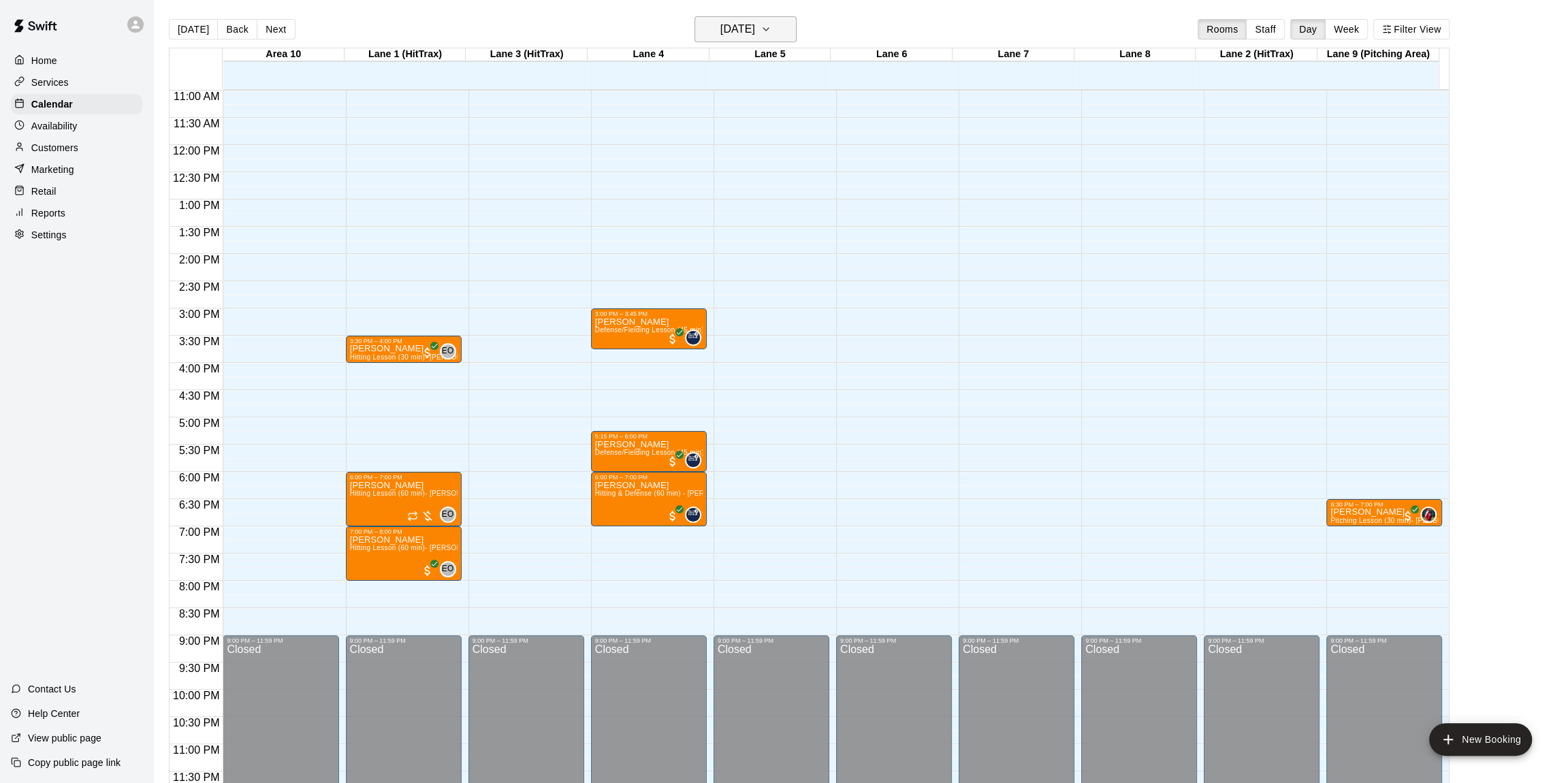
click at [771, 22] on icon "button" at bounding box center [766, 30] width 11 height 16
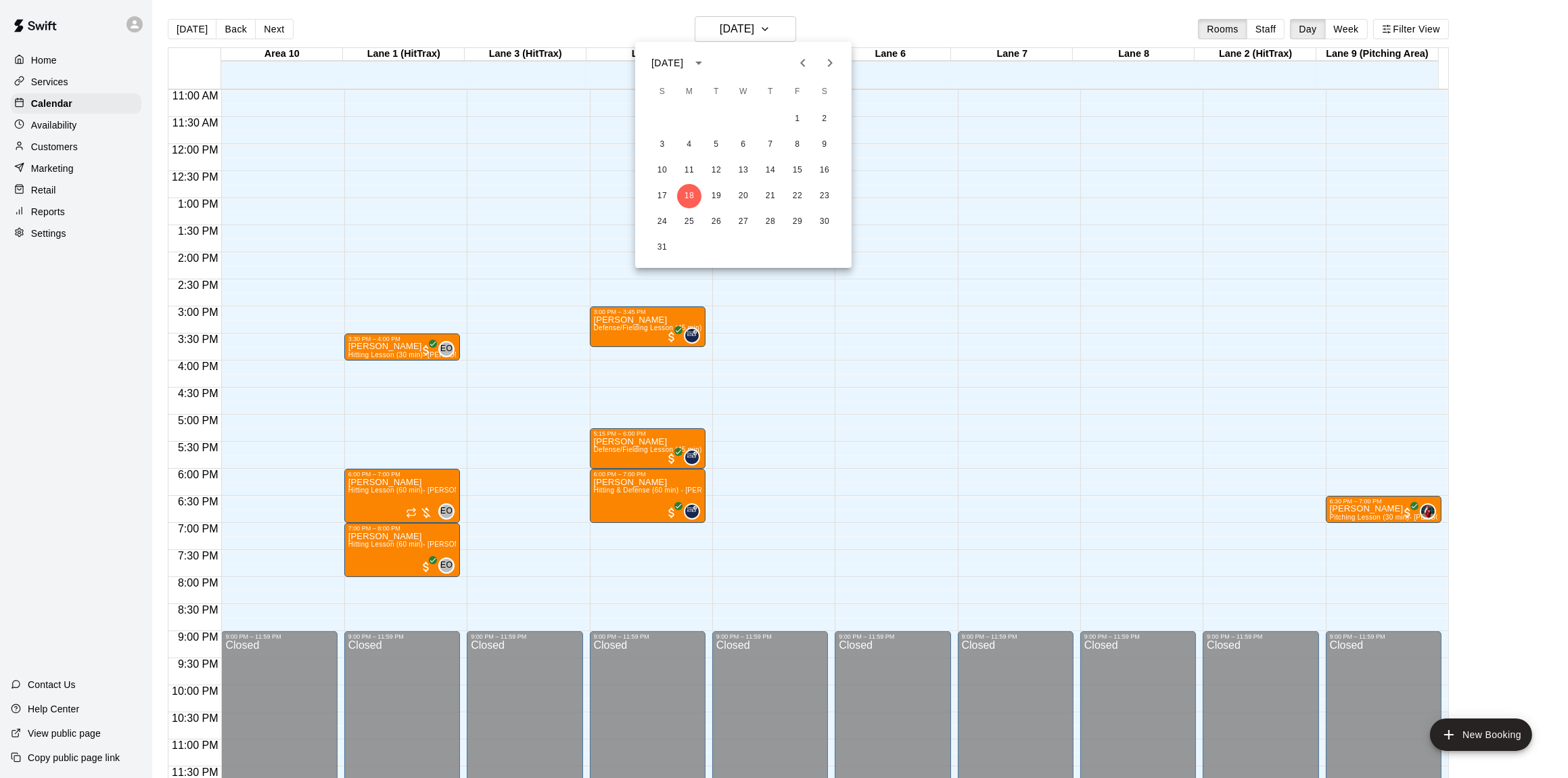
click at [834, 21] on div at bounding box center [784, 389] width 1568 height 778
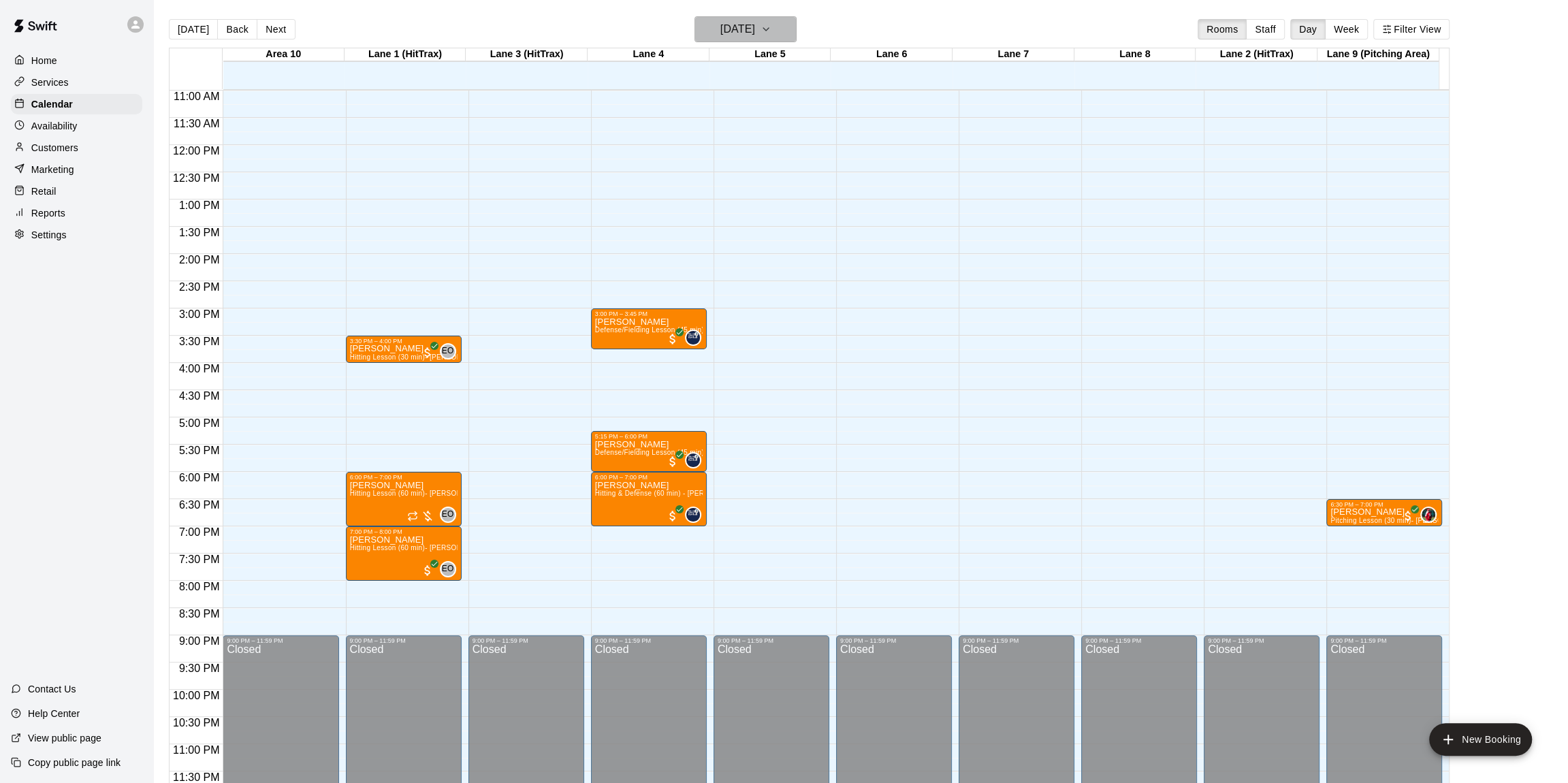
click at [771, 26] on icon "button" at bounding box center [766, 30] width 11 height 16
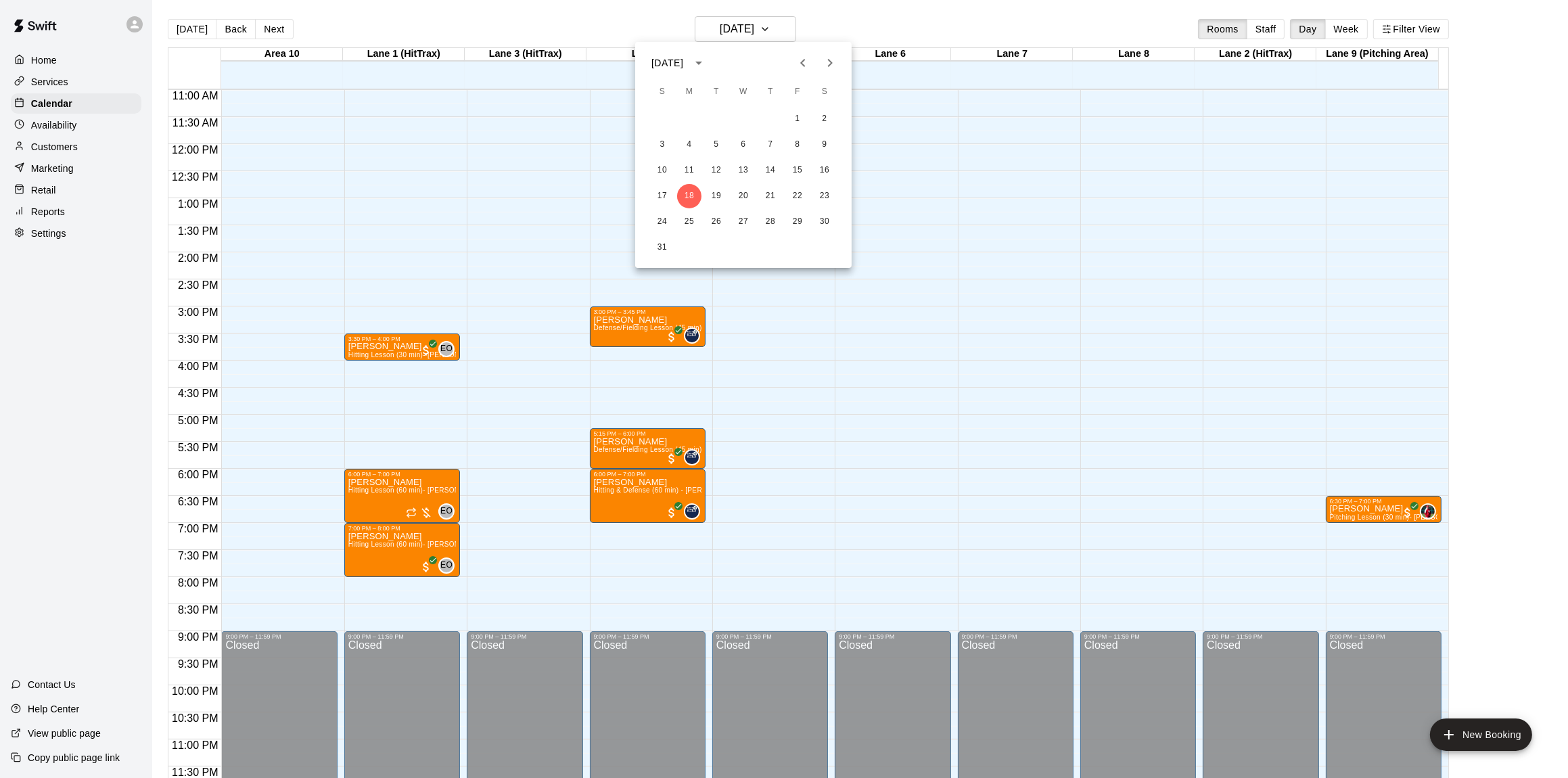
click at [835, 59] on icon "Next month" at bounding box center [830, 63] width 16 height 16
click at [800, 63] on icon "Previous month" at bounding box center [803, 63] width 16 height 16
click at [816, 21] on div at bounding box center [784, 389] width 1568 height 778
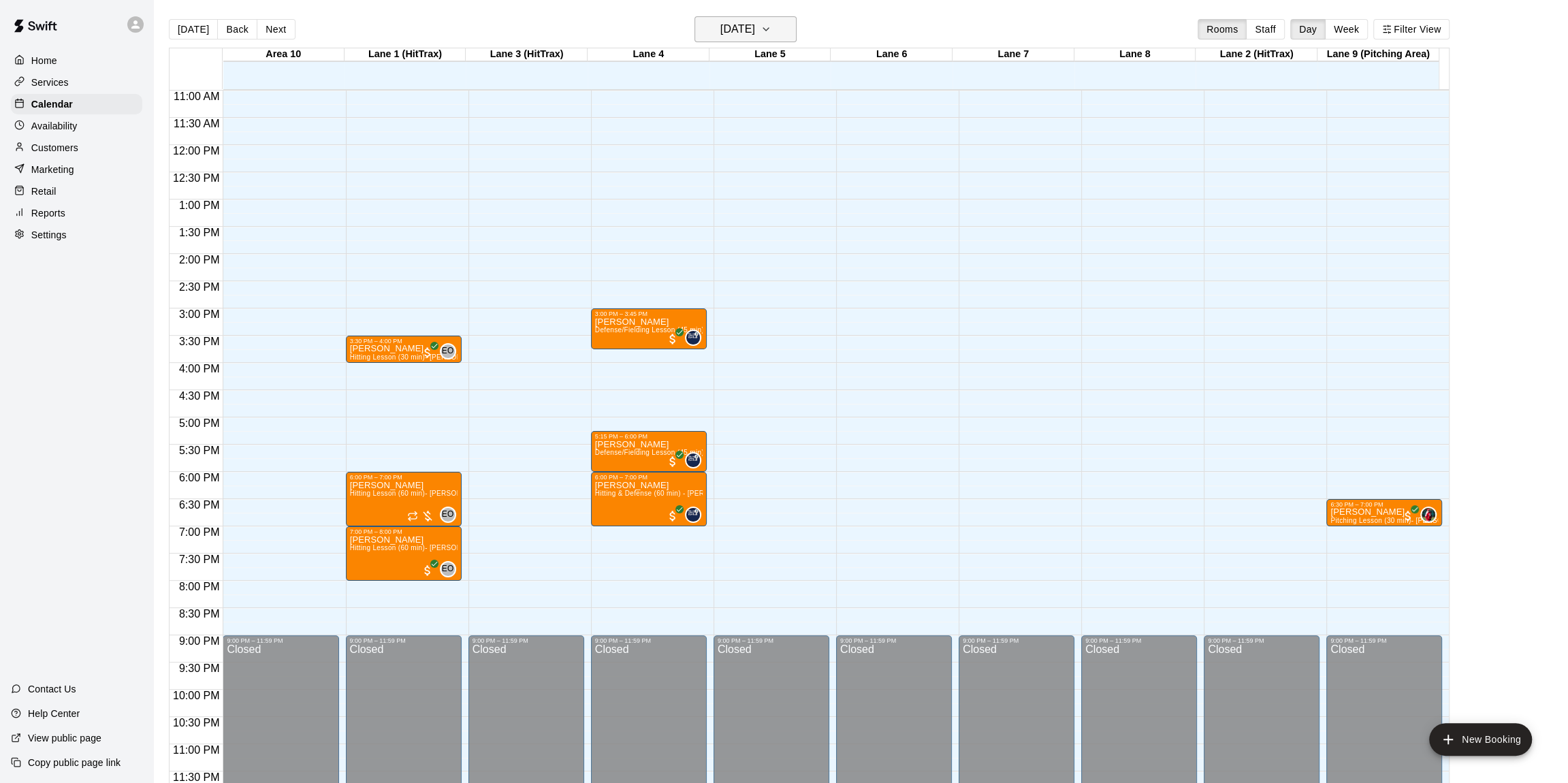
click at [771, 22] on icon "button" at bounding box center [766, 30] width 11 height 16
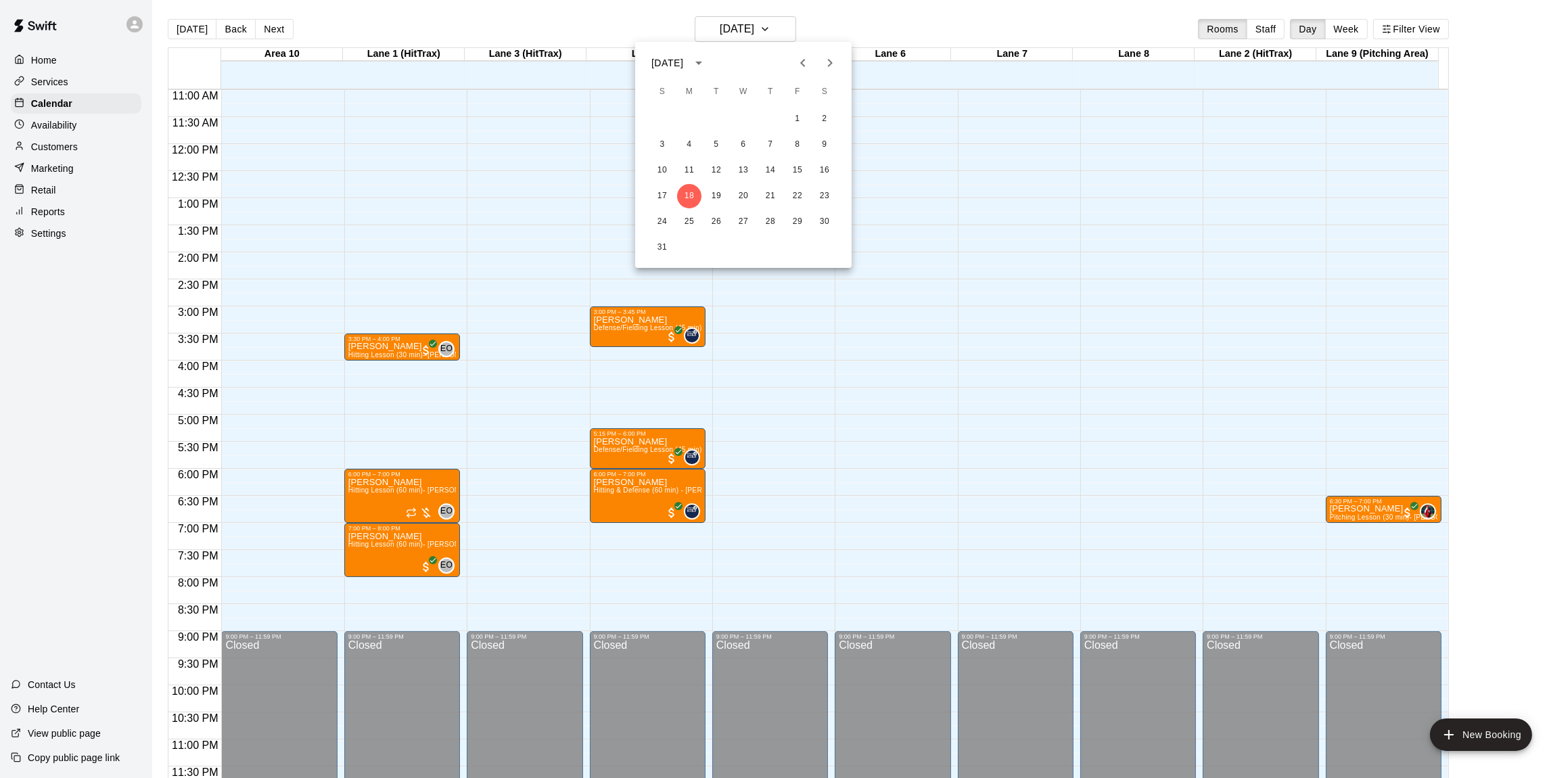
click at [780, 23] on div at bounding box center [784, 389] width 1568 height 778
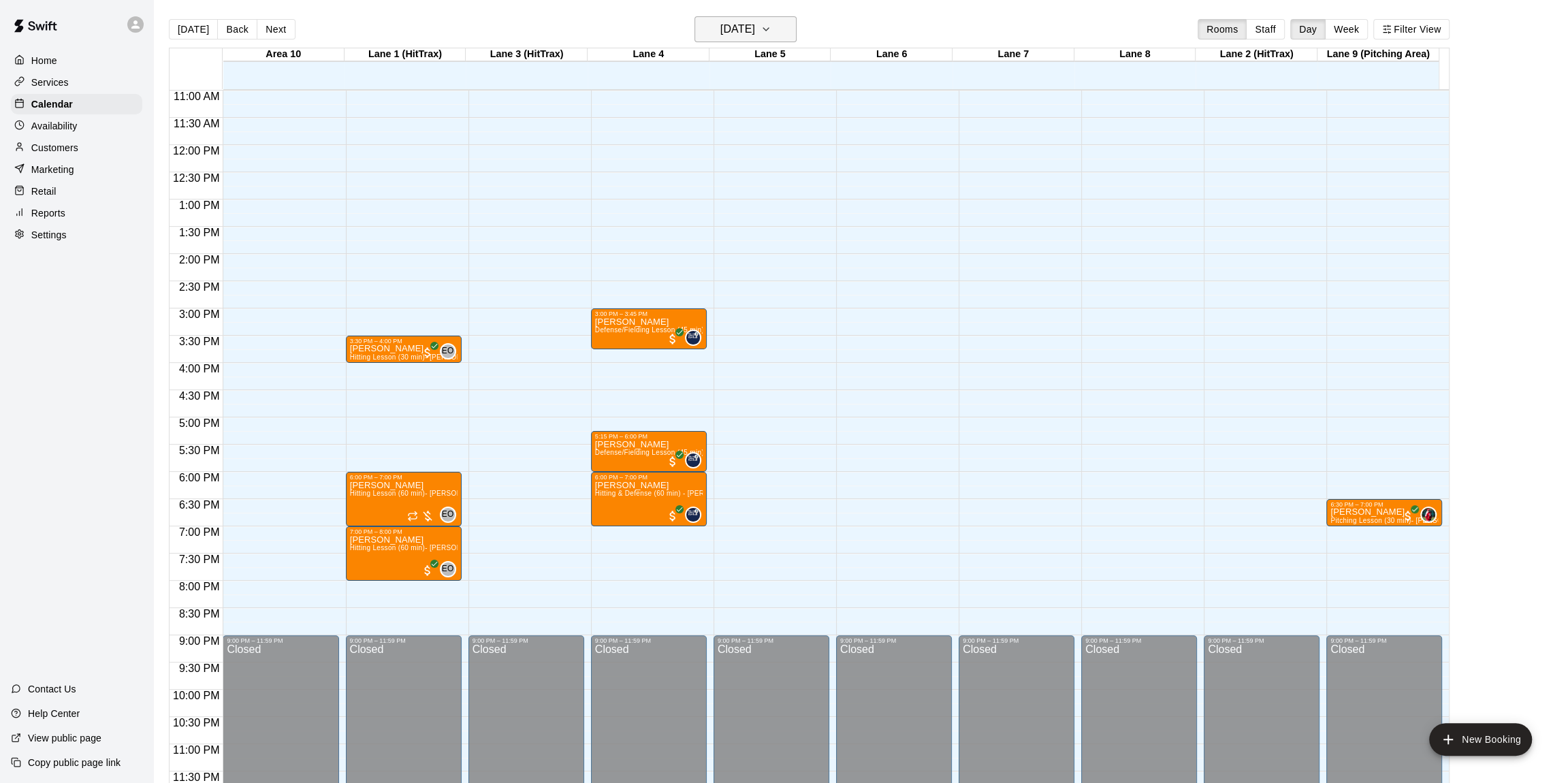
click at [771, 24] on icon "button" at bounding box center [766, 30] width 11 height 16
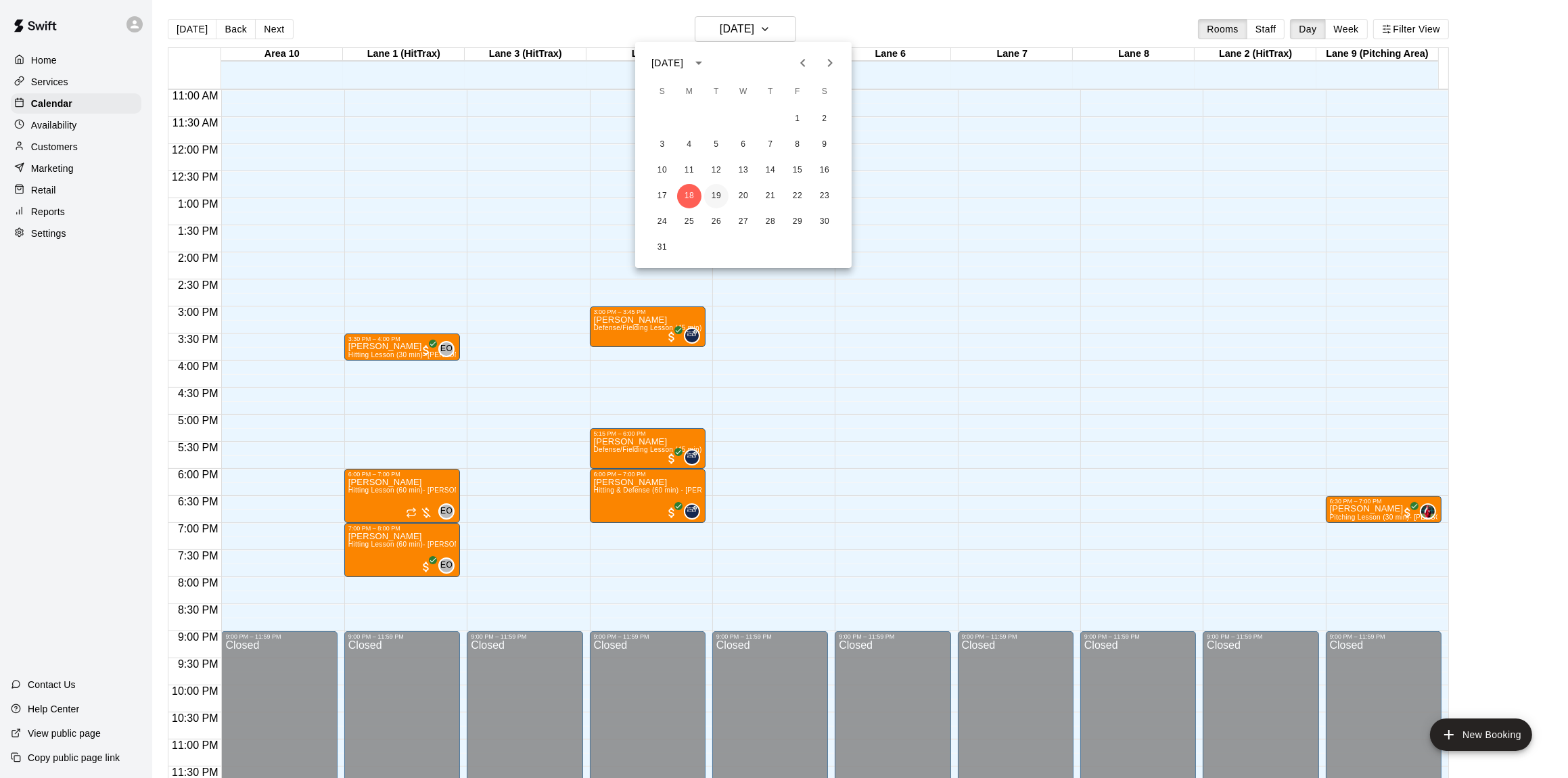
click at [721, 188] on button "19" at bounding box center [715, 196] width 24 height 24
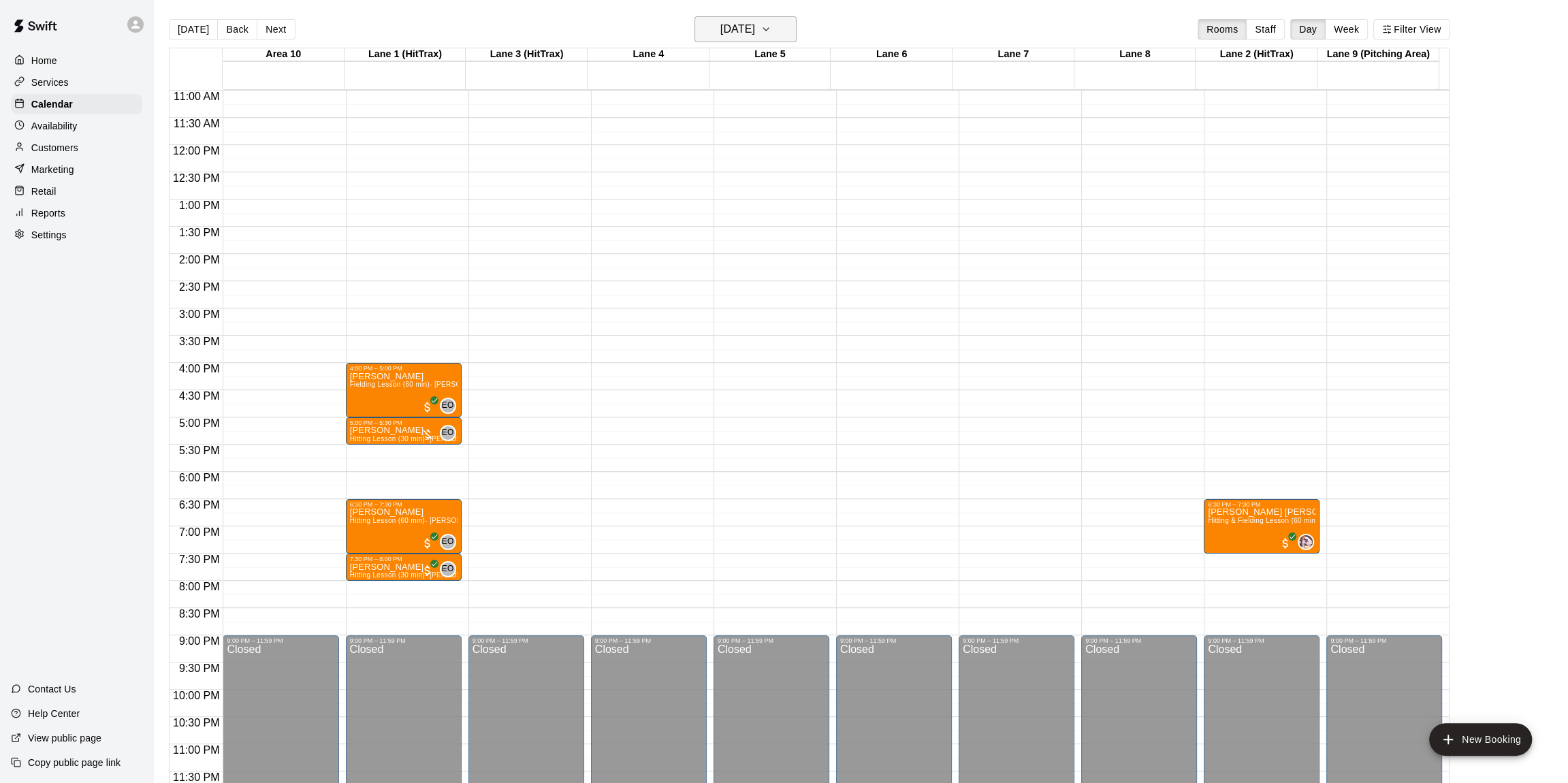
click at [771, 26] on icon "button" at bounding box center [766, 30] width 11 height 16
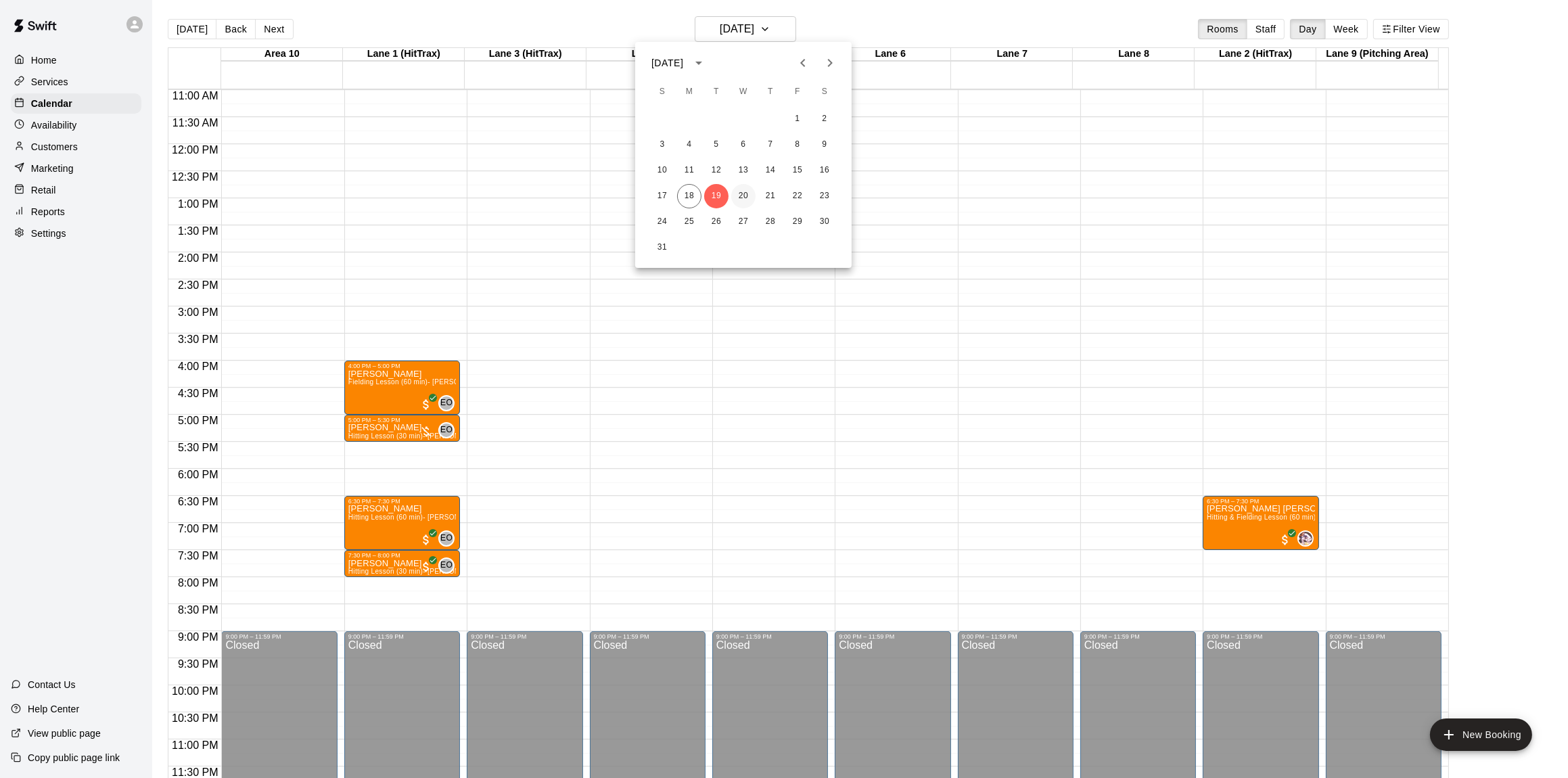
click at [737, 194] on button "20" at bounding box center [743, 196] width 24 height 24
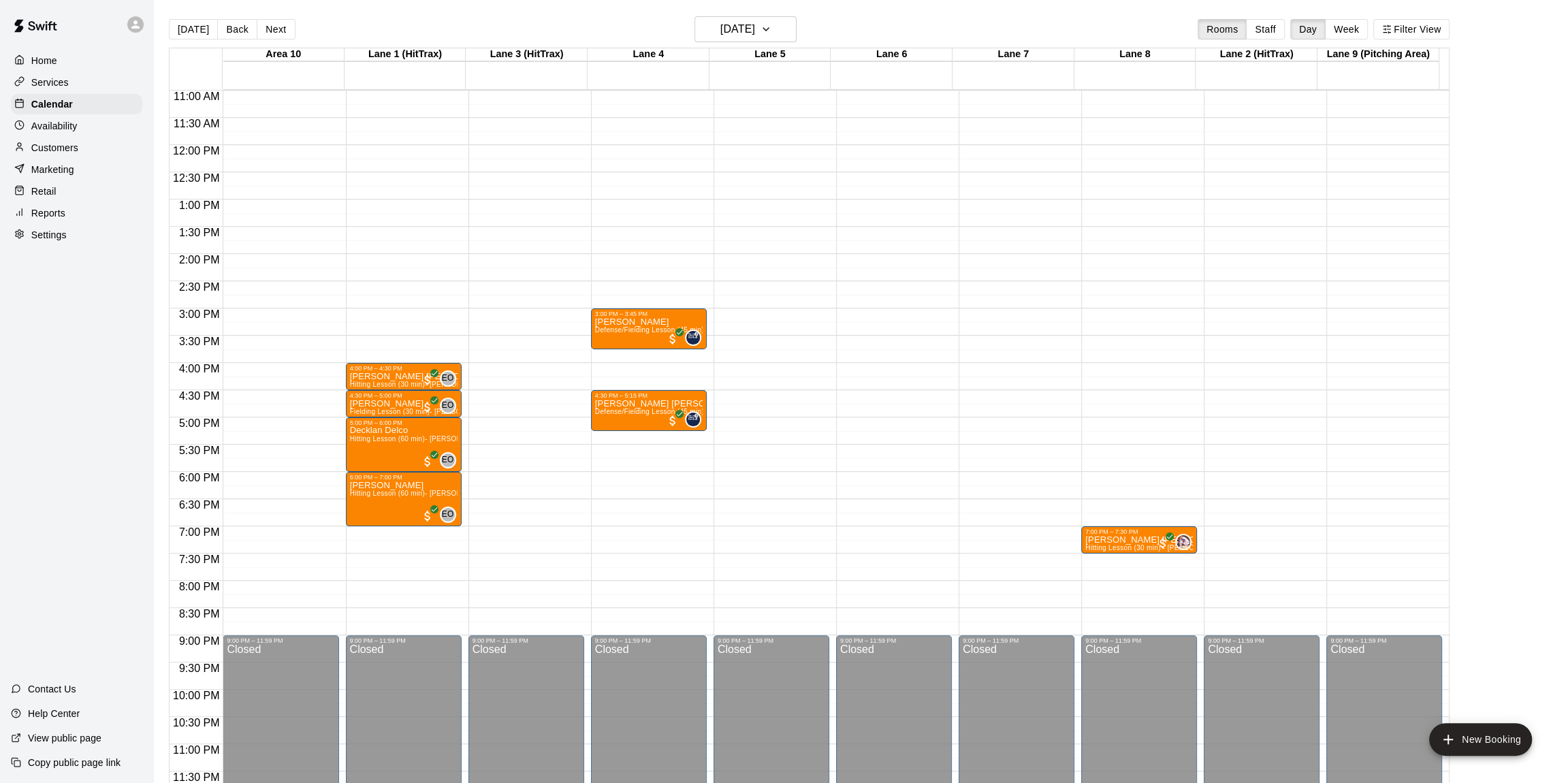
click at [852, 18] on div "[DATE] Back [DATE][DATE] Rooms Staff Day Week Filter View" at bounding box center [809, 32] width 1280 height 31
click at [771, 21] on icon "button" at bounding box center [766, 30] width 11 height 16
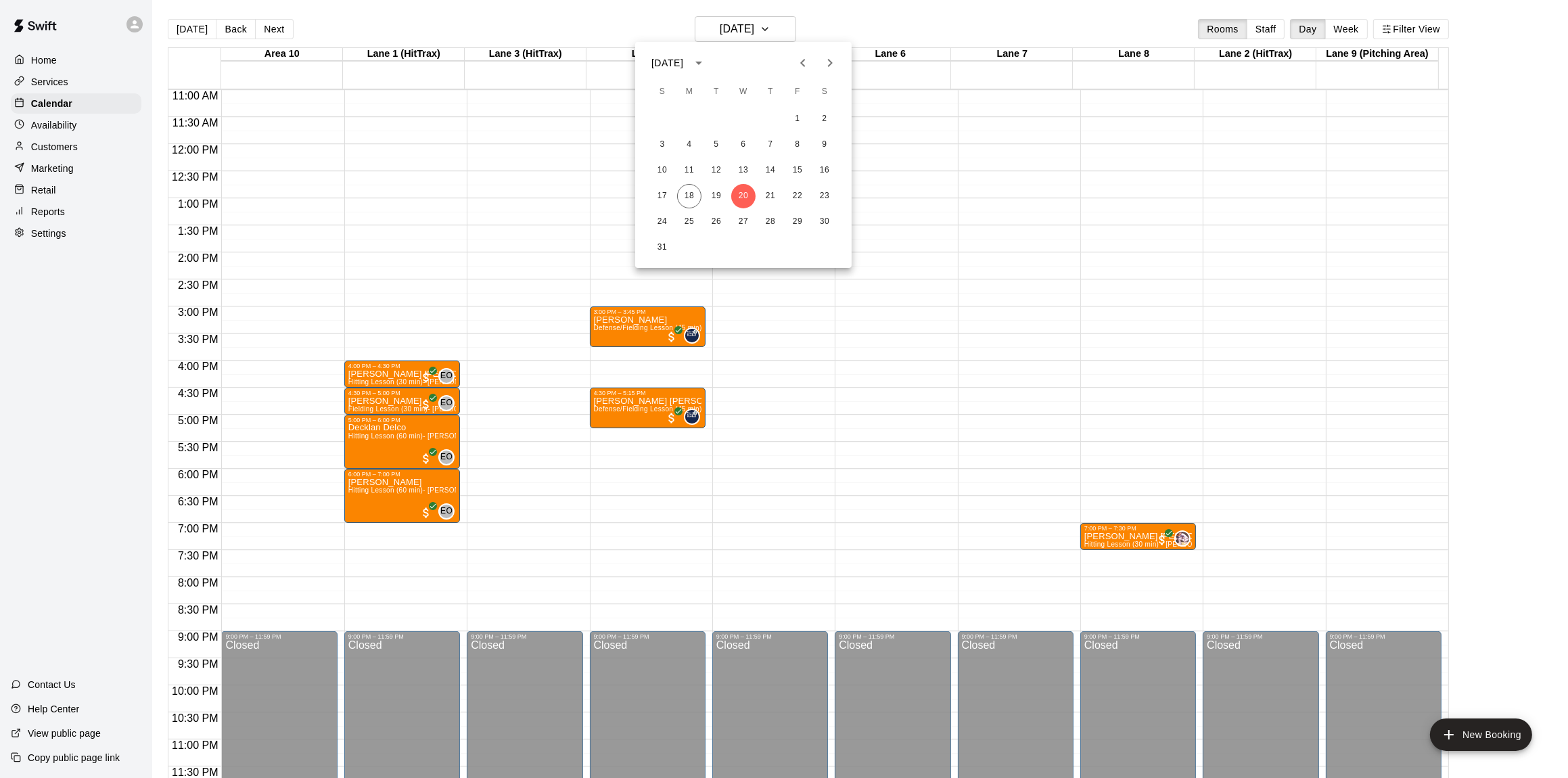
click at [788, 21] on div at bounding box center [784, 389] width 1568 height 778
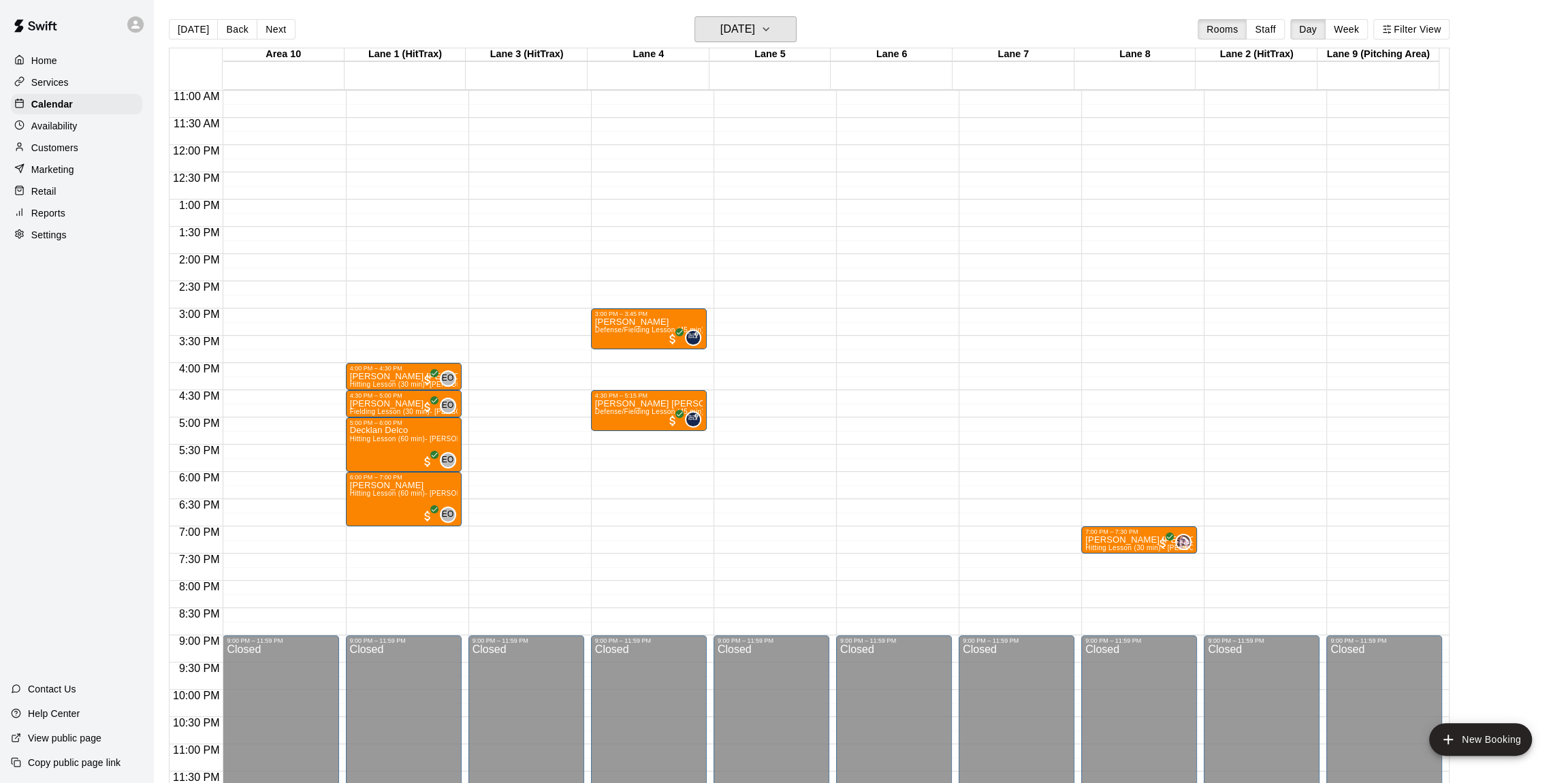
click at [771, 24] on icon "button" at bounding box center [766, 30] width 11 height 16
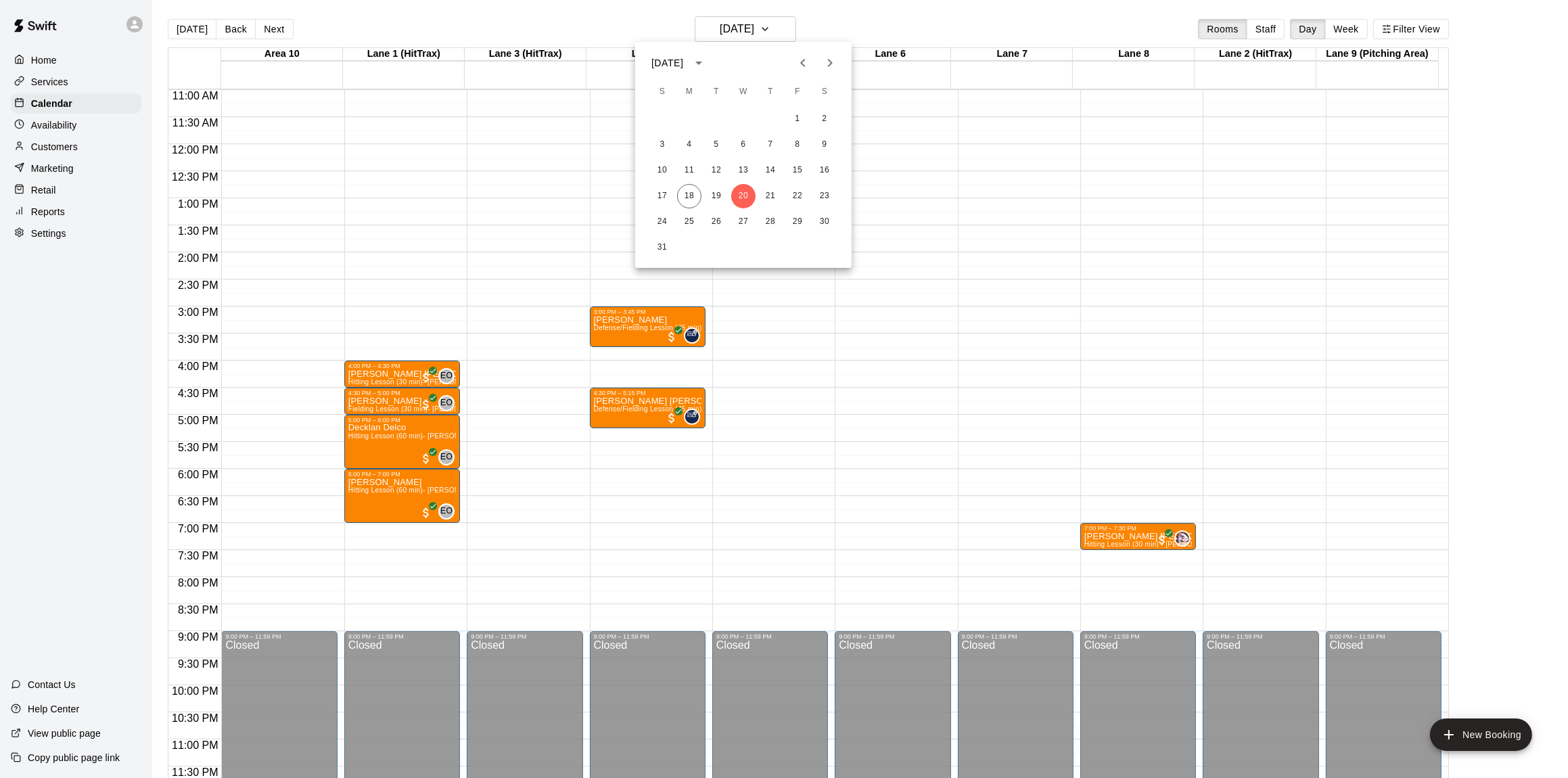
click at [823, 2] on div at bounding box center [784, 389] width 1568 height 778
